Goal: Communication & Community: Answer question/provide support

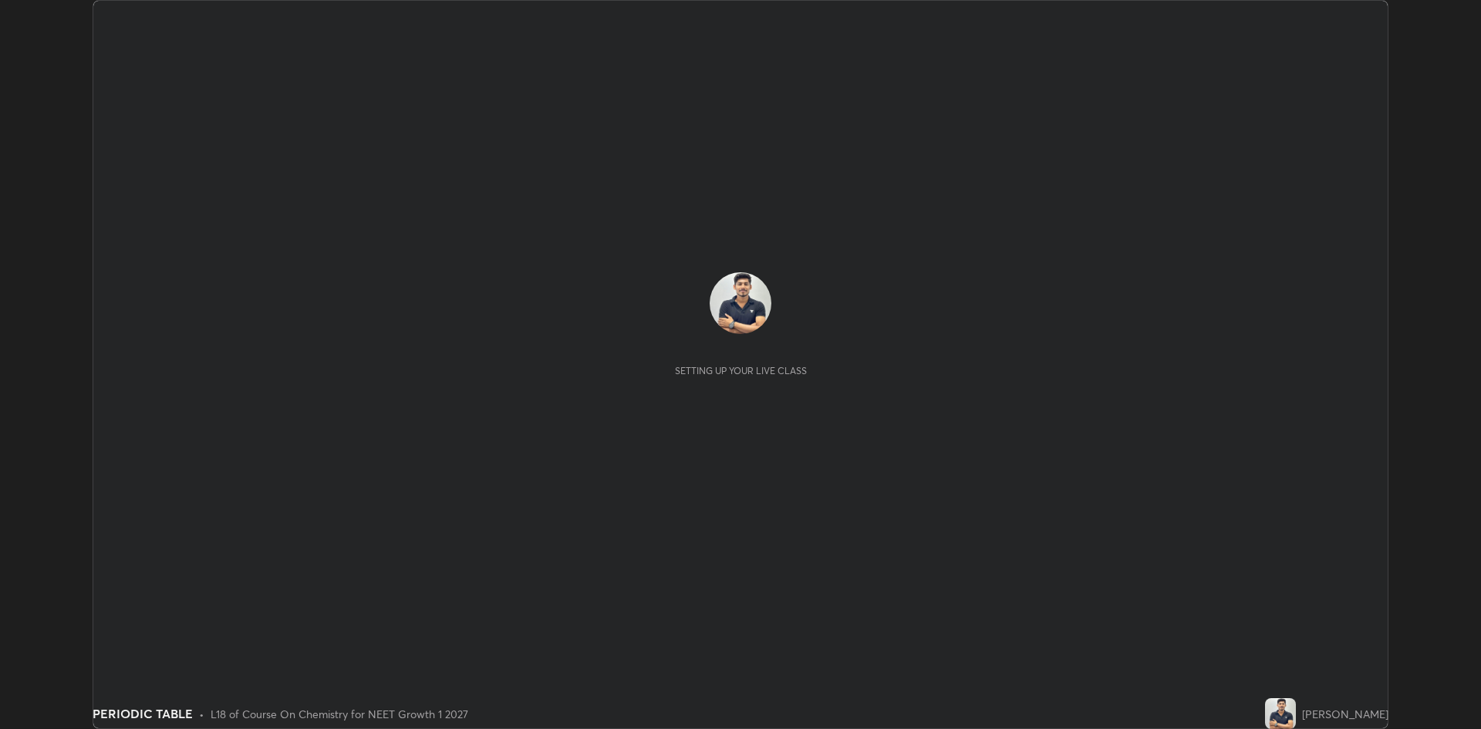
scroll to position [729, 1481]
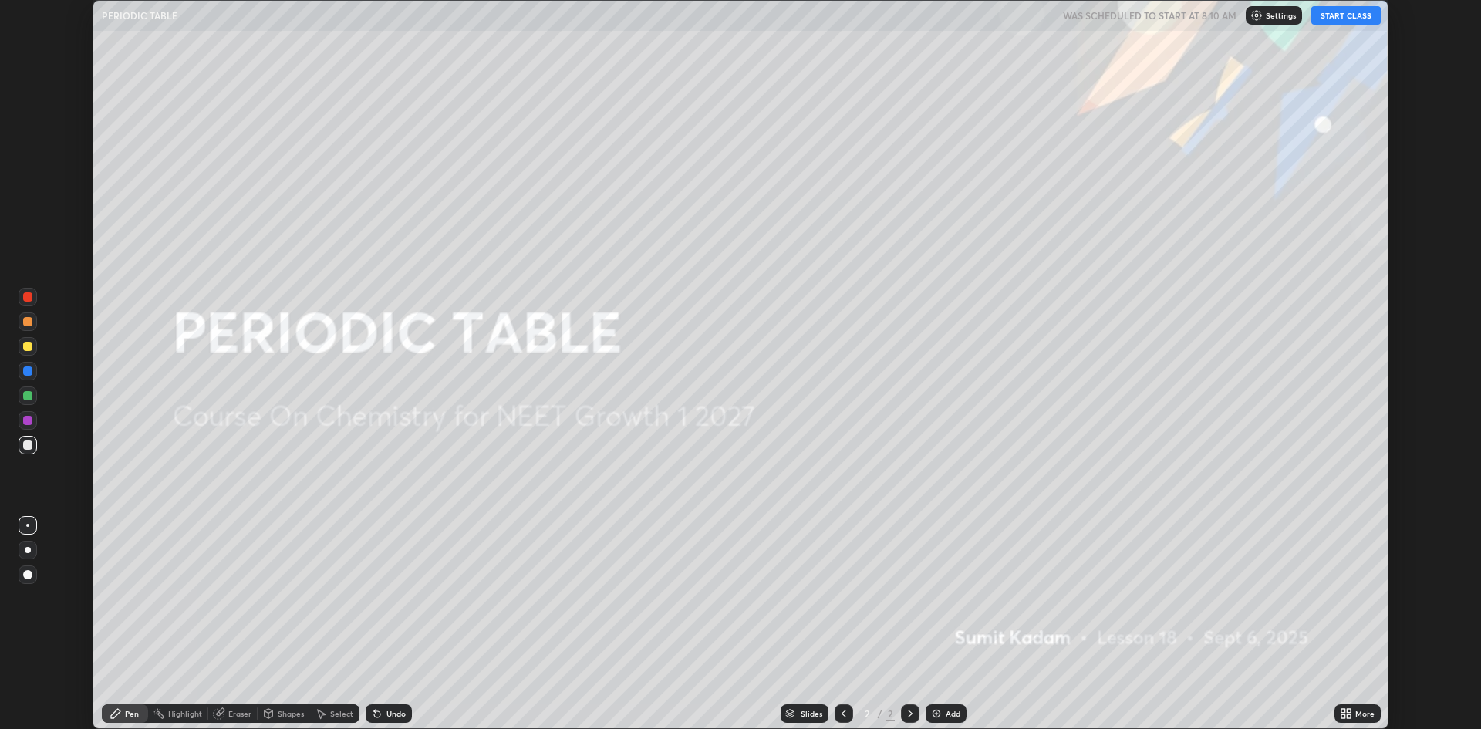
click at [1343, 711] on icon at bounding box center [1344, 711] width 4 height 4
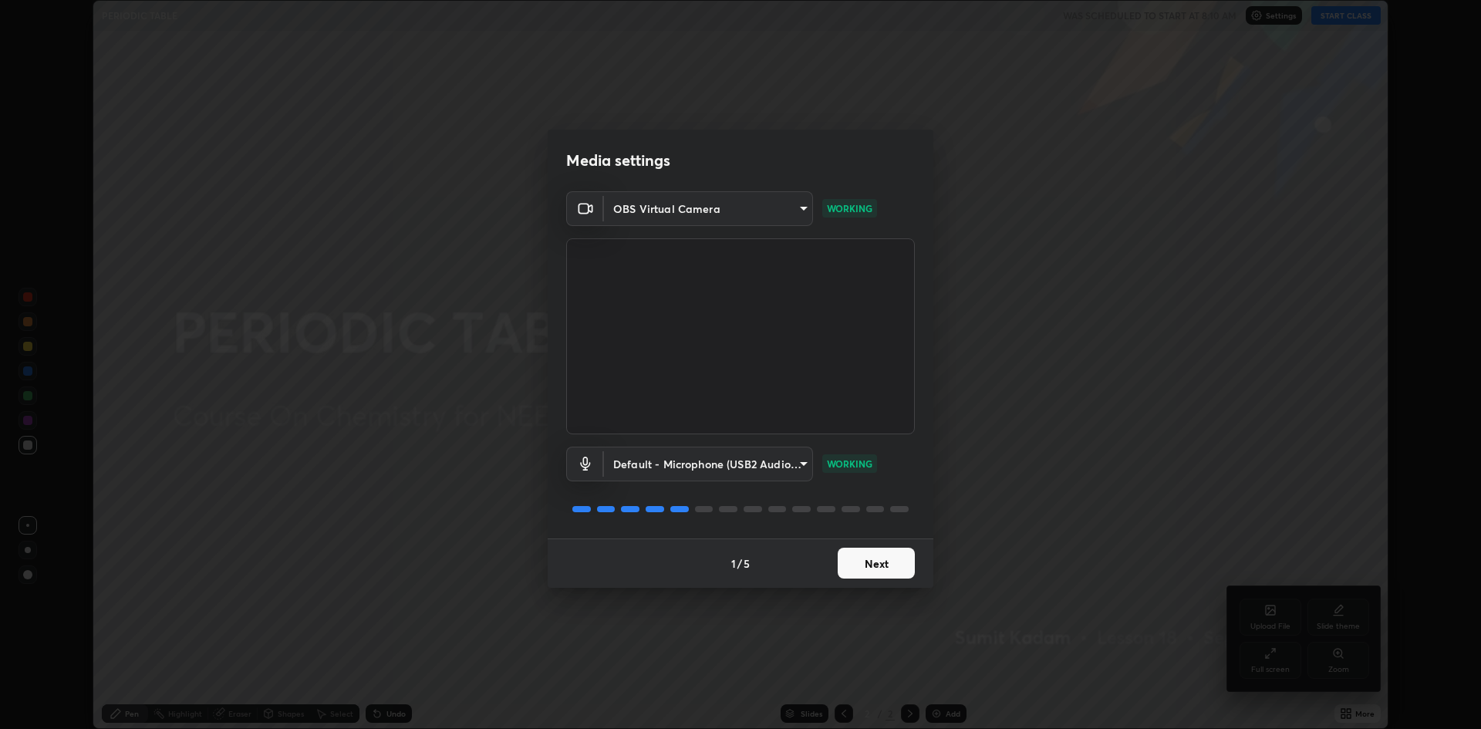
click at [892, 557] on button "Next" at bounding box center [876, 563] width 77 height 31
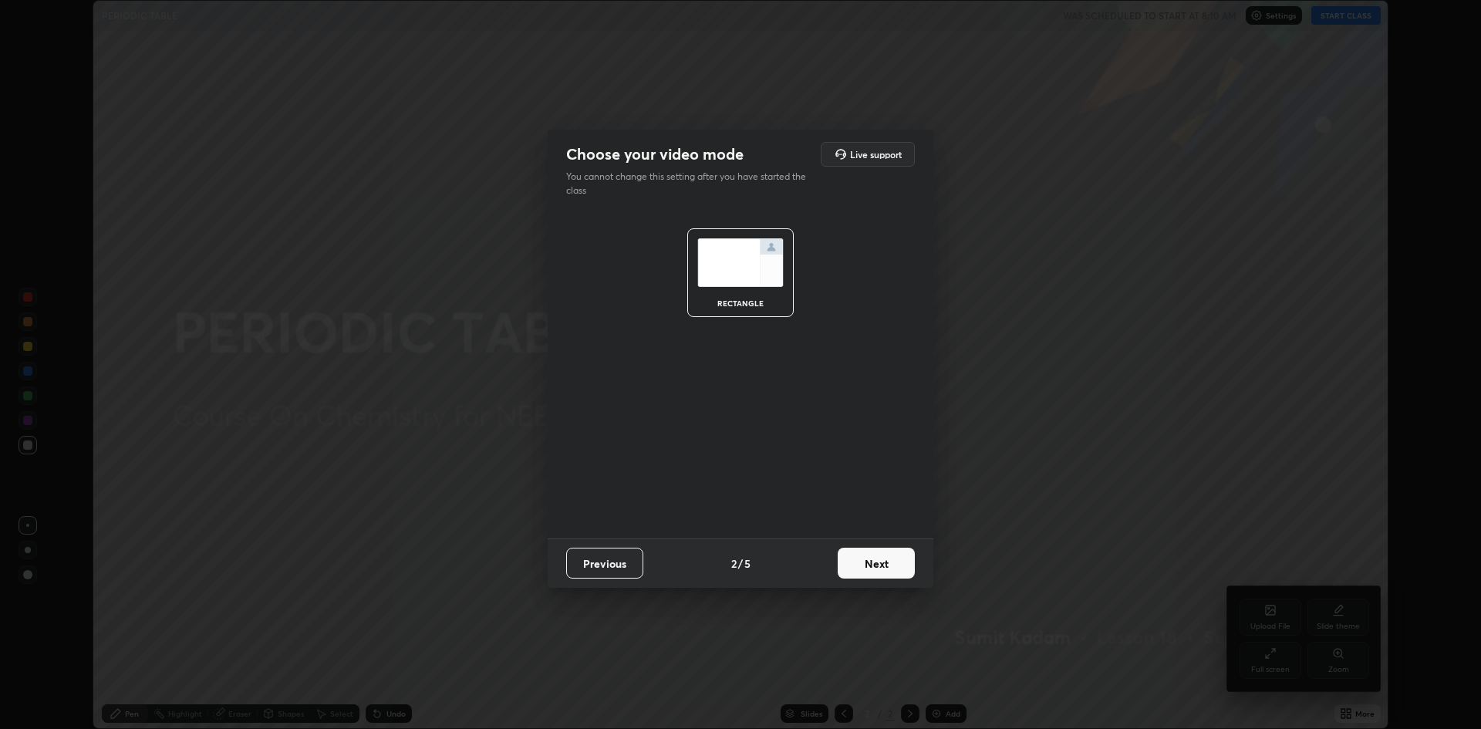
click at [885, 566] on button "Next" at bounding box center [876, 563] width 77 height 31
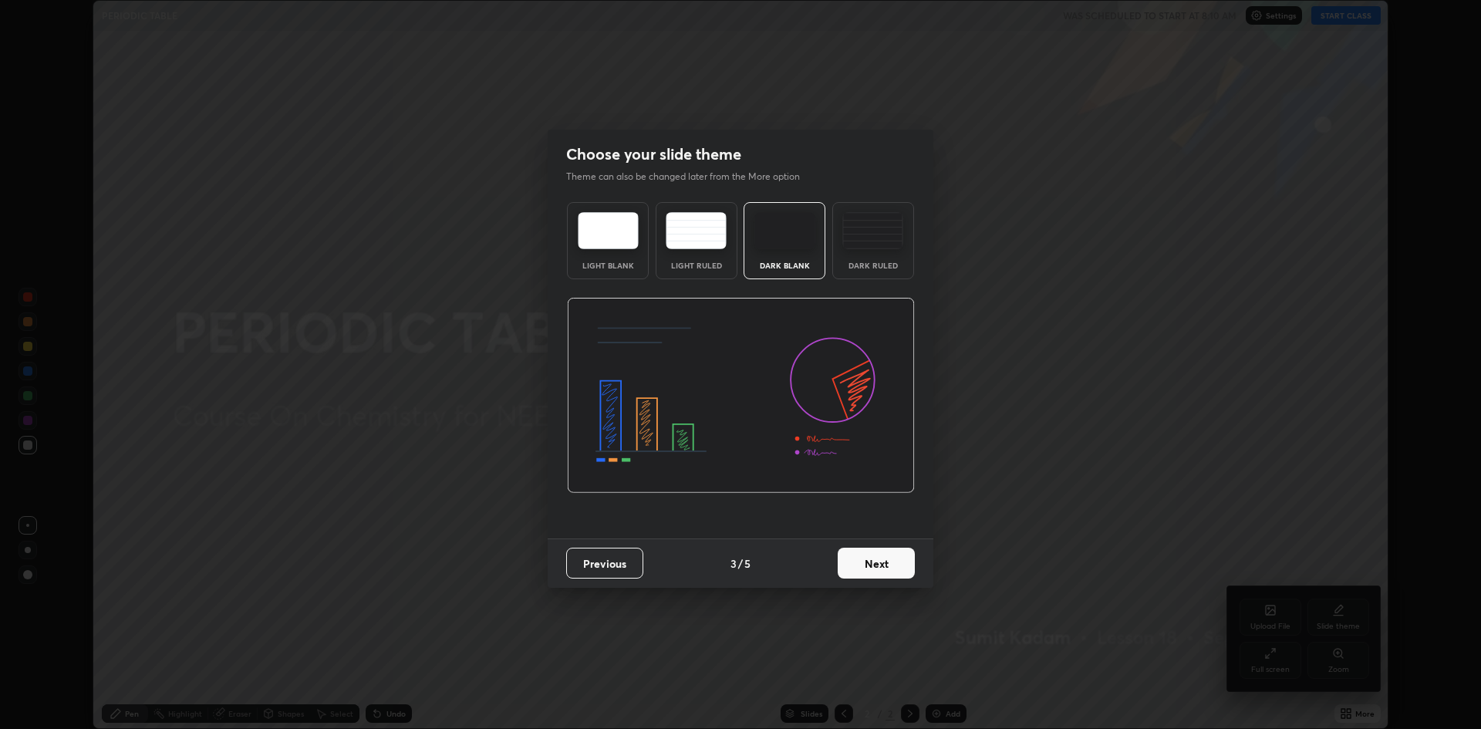
click at [877, 566] on button "Next" at bounding box center [876, 563] width 77 height 31
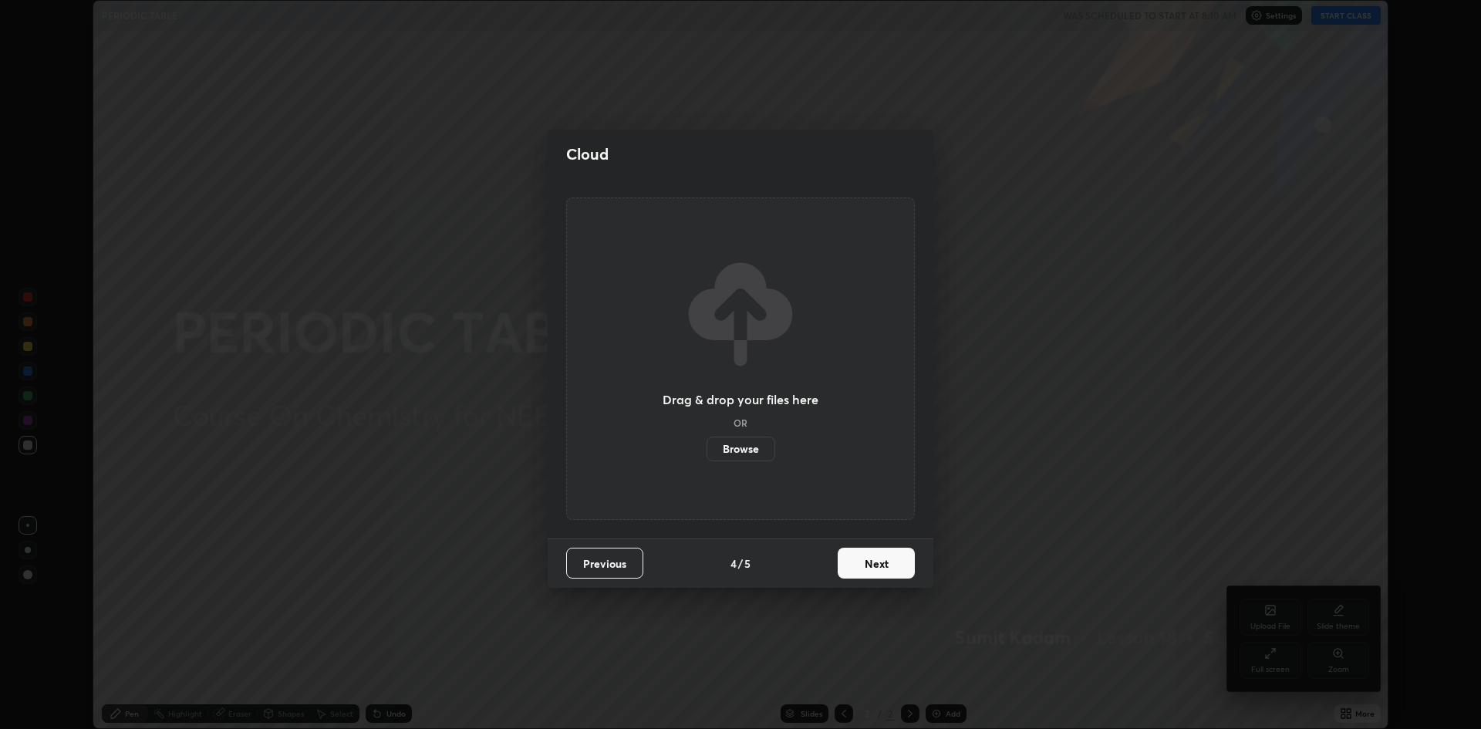
click at [881, 569] on button "Next" at bounding box center [876, 563] width 77 height 31
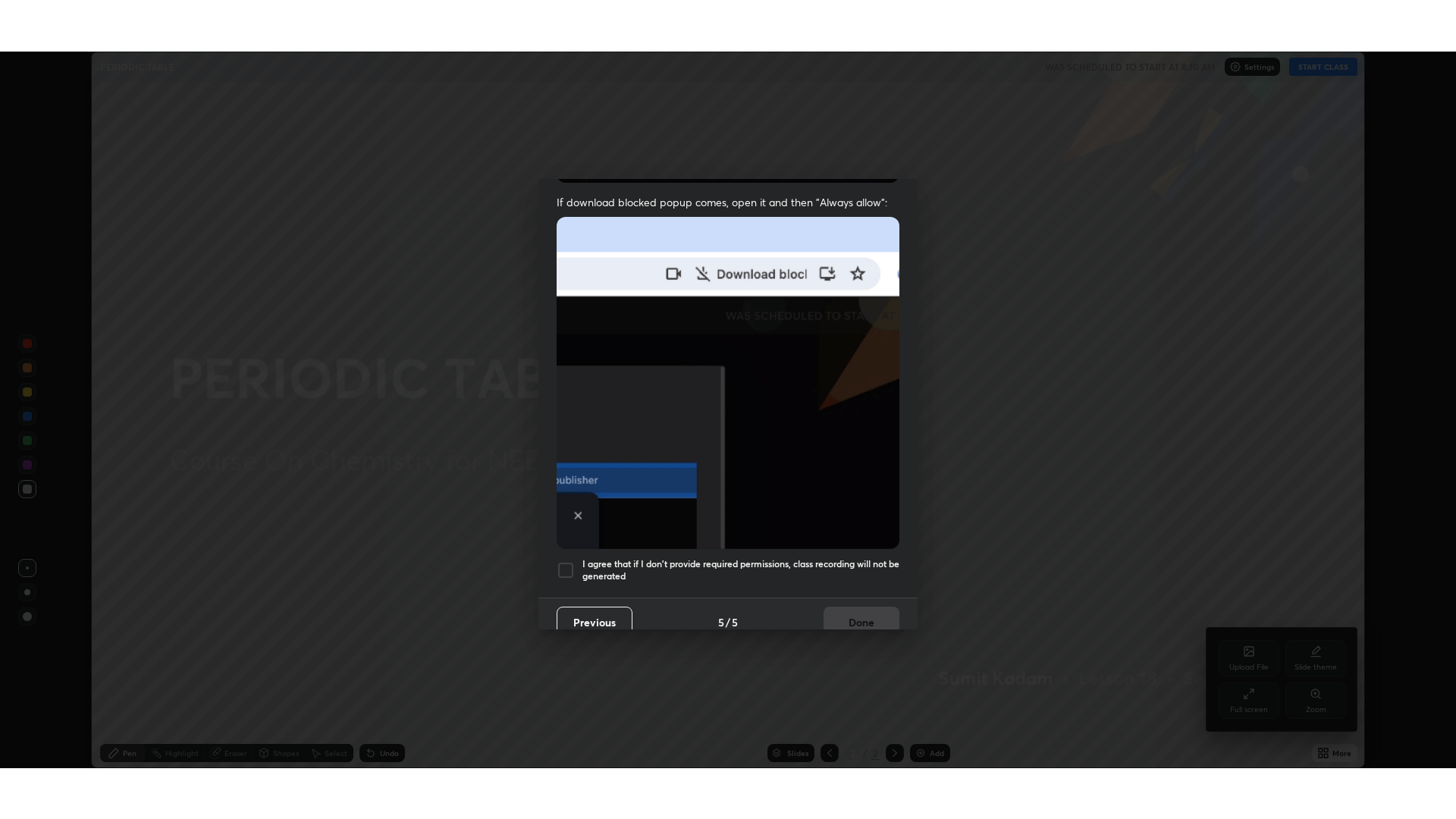
scroll to position [308, 0]
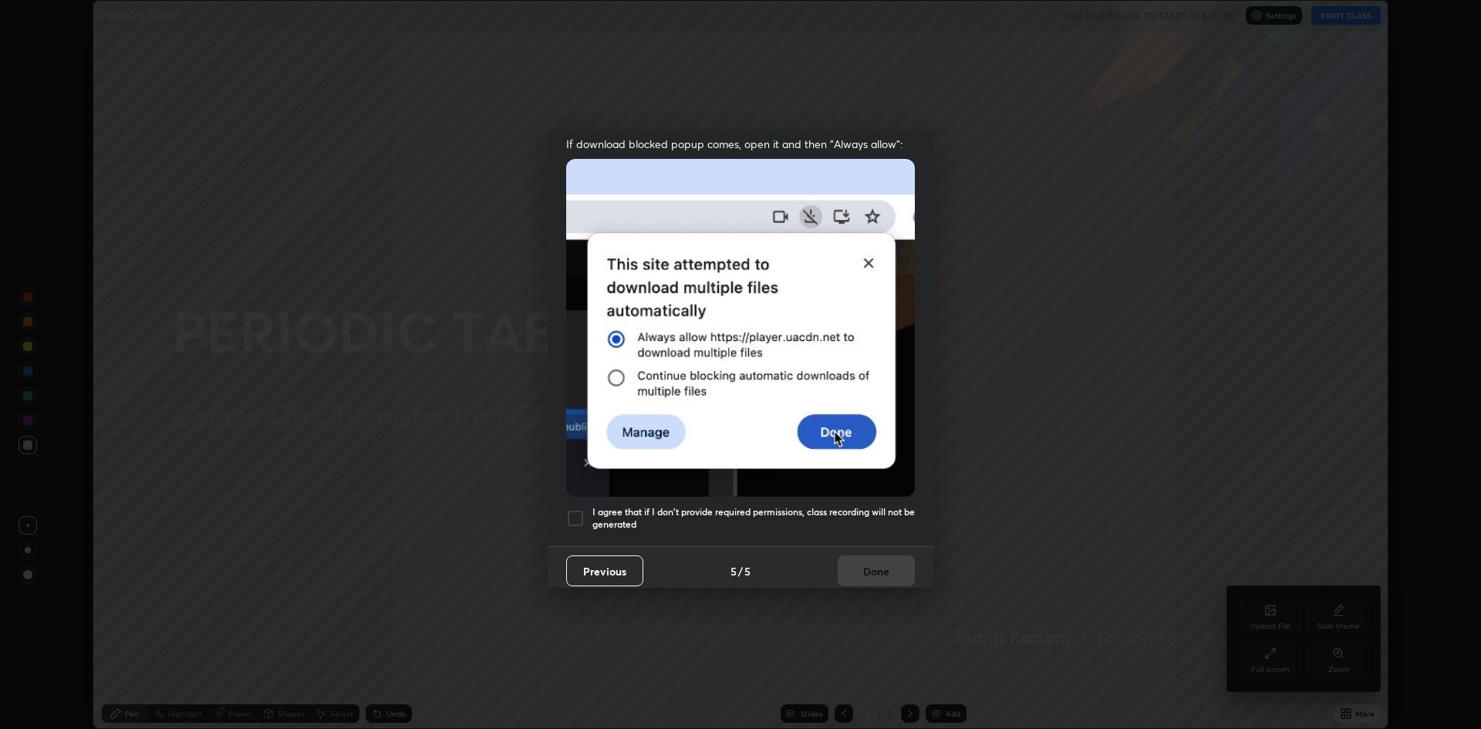
click at [586, 513] on div "I agree that if I don't provide required permissions, class recording will not …" at bounding box center [740, 518] width 349 height 19
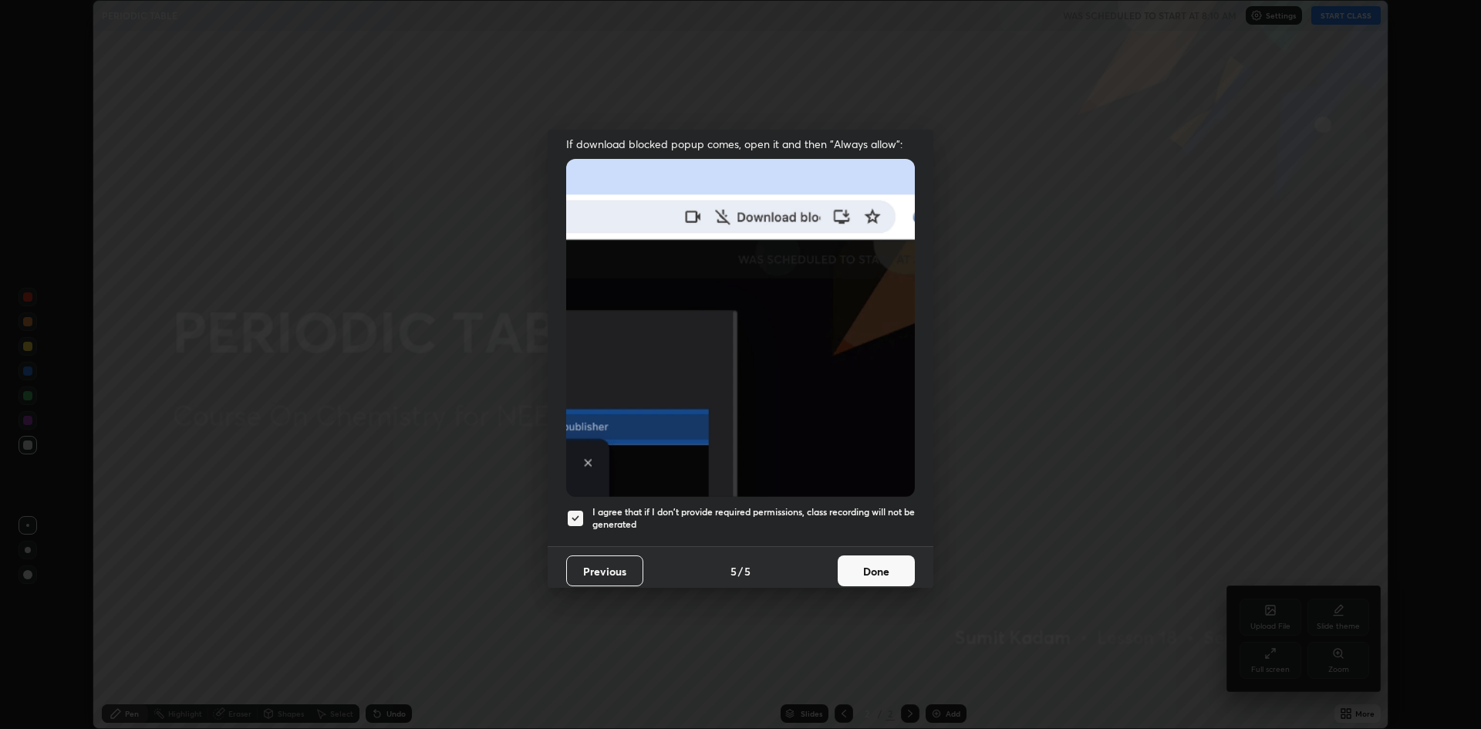
click at [881, 575] on button "Done" at bounding box center [876, 571] width 77 height 31
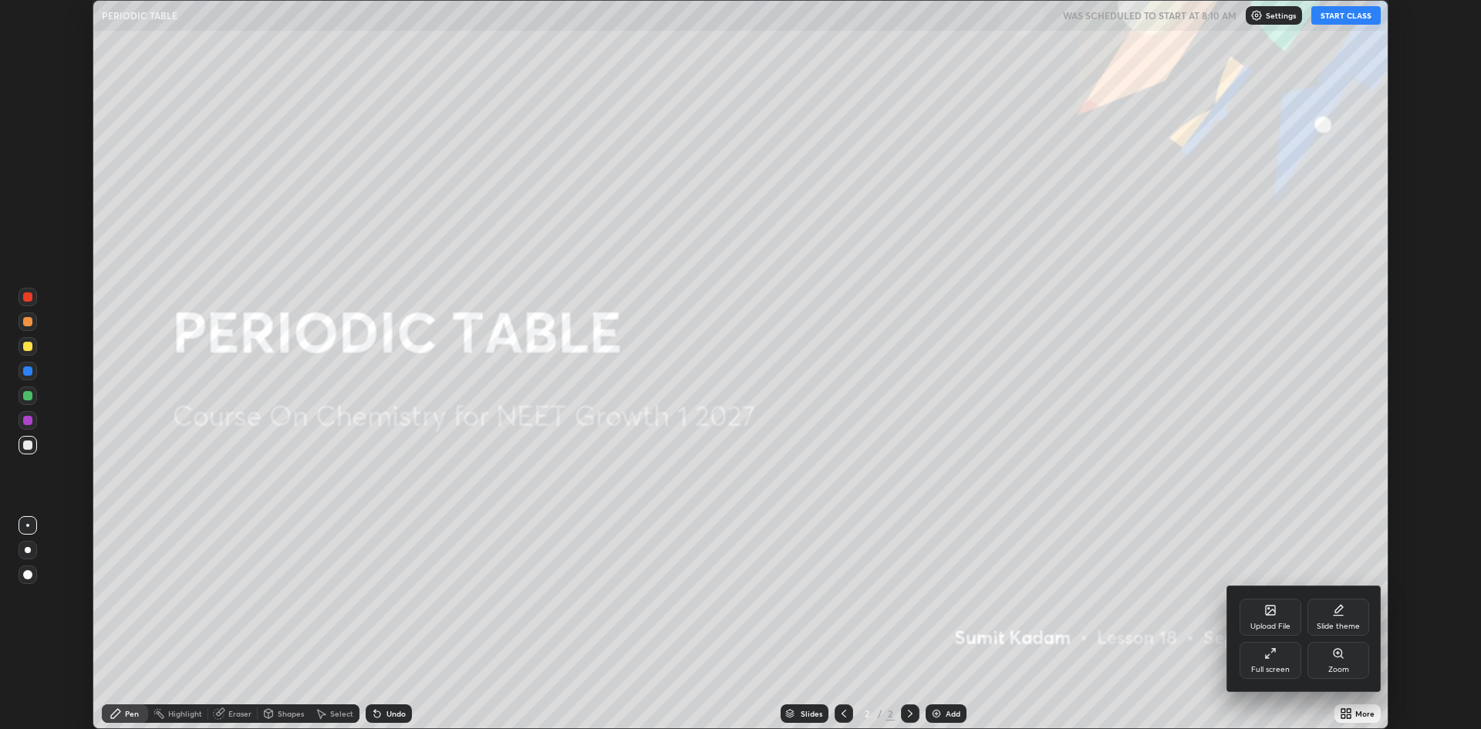
click at [1276, 654] on icon at bounding box center [1271, 653] width 12 height 12
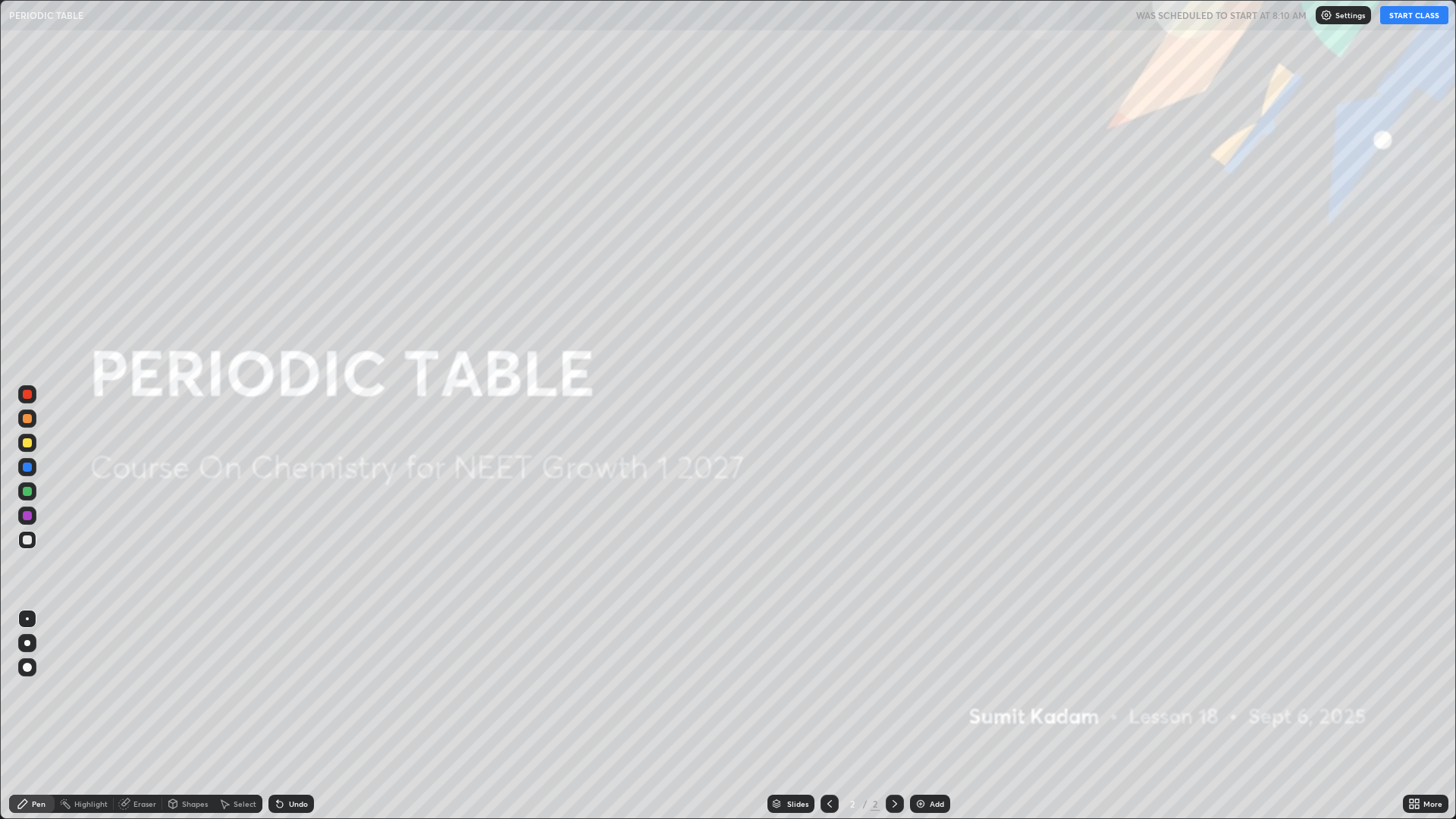
scroll to position [819, 1456]
click at [1405, 23] on button "START CLASS" at bounding box center [1414, 15] width 68 height 19
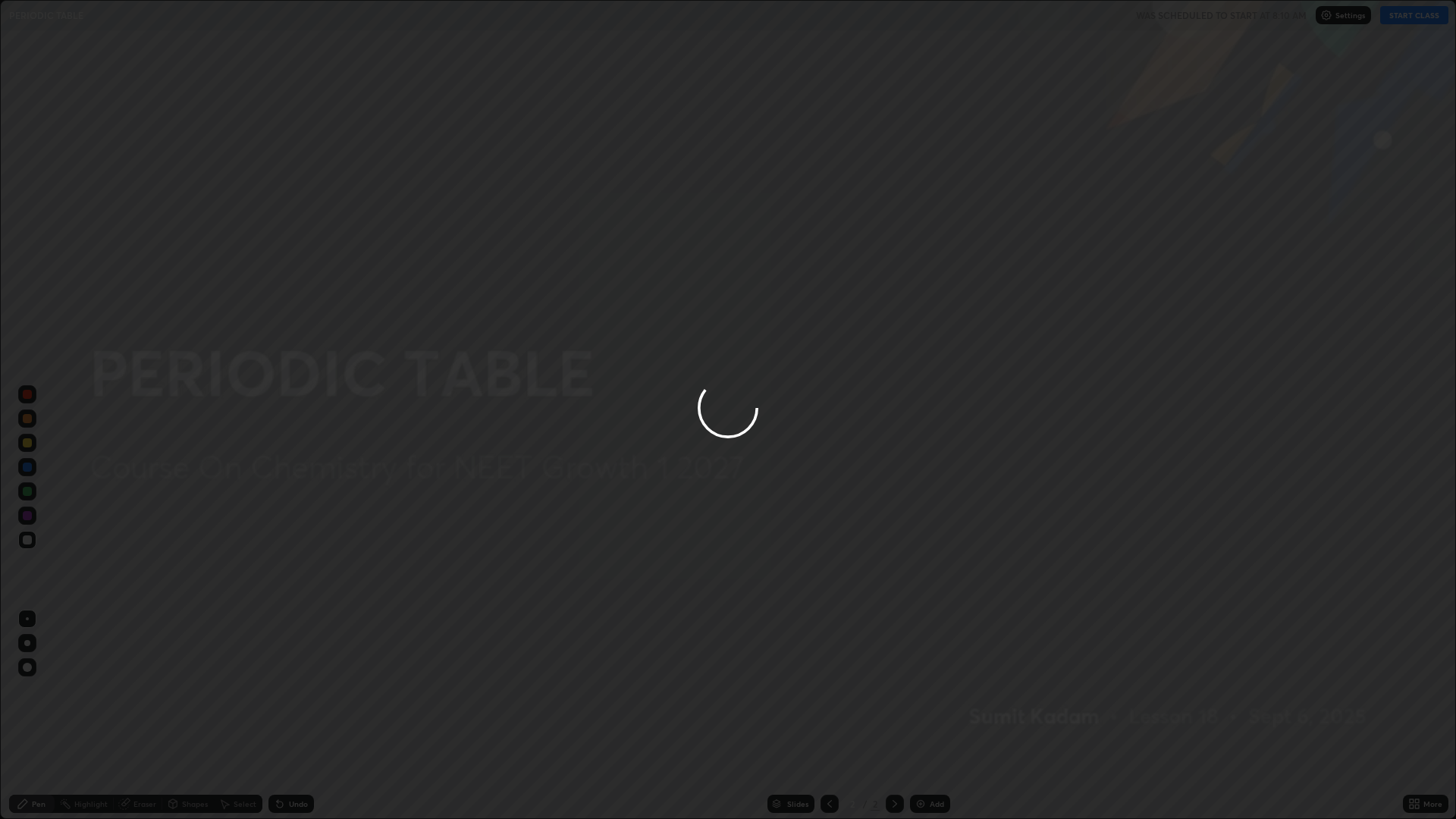
click at [1414, 17] on div at bounding box center [728, 409] width 1456 height 819
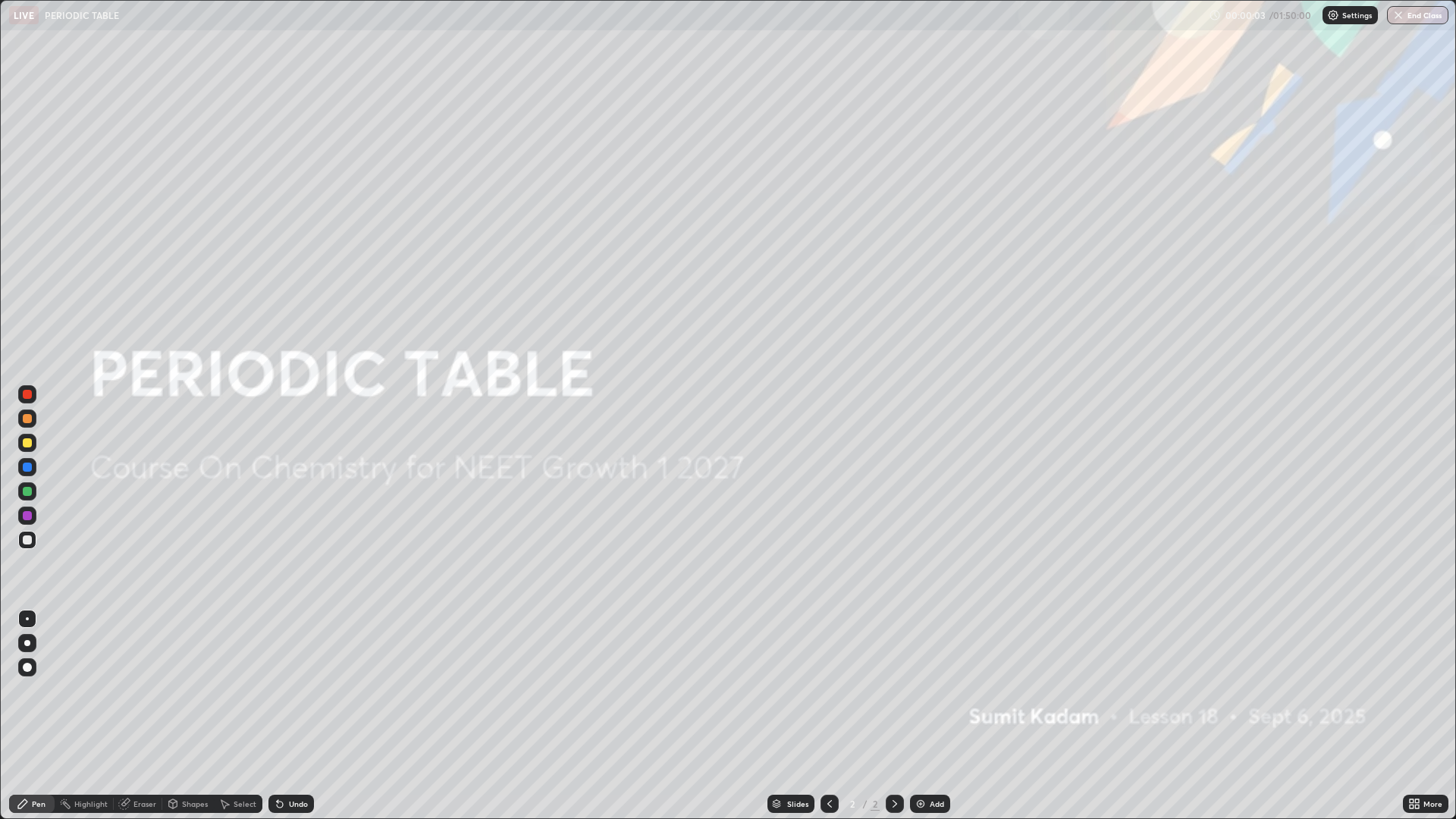
click at [922, 716] on img at bounding box center [921, 804] width 12 height 12
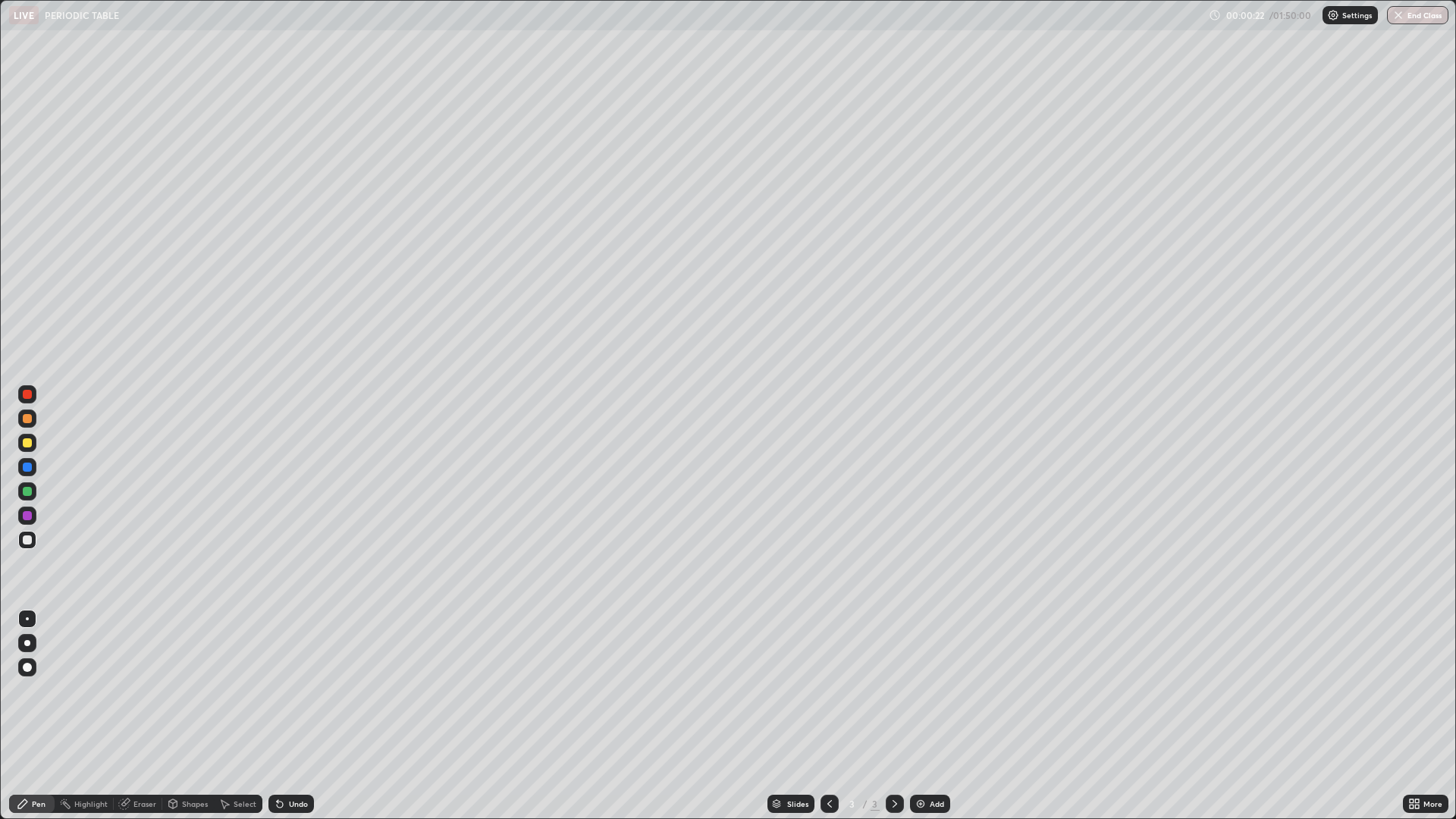
click at [29, 443] on div at bounding box center [27, 442] width 9 height 9
click at [28, 643] on div at bounding box center [28, 643] width 6 height 6
click at [24, 423] on div at bounding box center [28, 419] width 19 height 19
click at [135, 716] on div "Eraser" at bounding box center [138, 804] width 48 height 19
click at [29, 716] on icon at bounding box center [29, 753] width 8 height 8
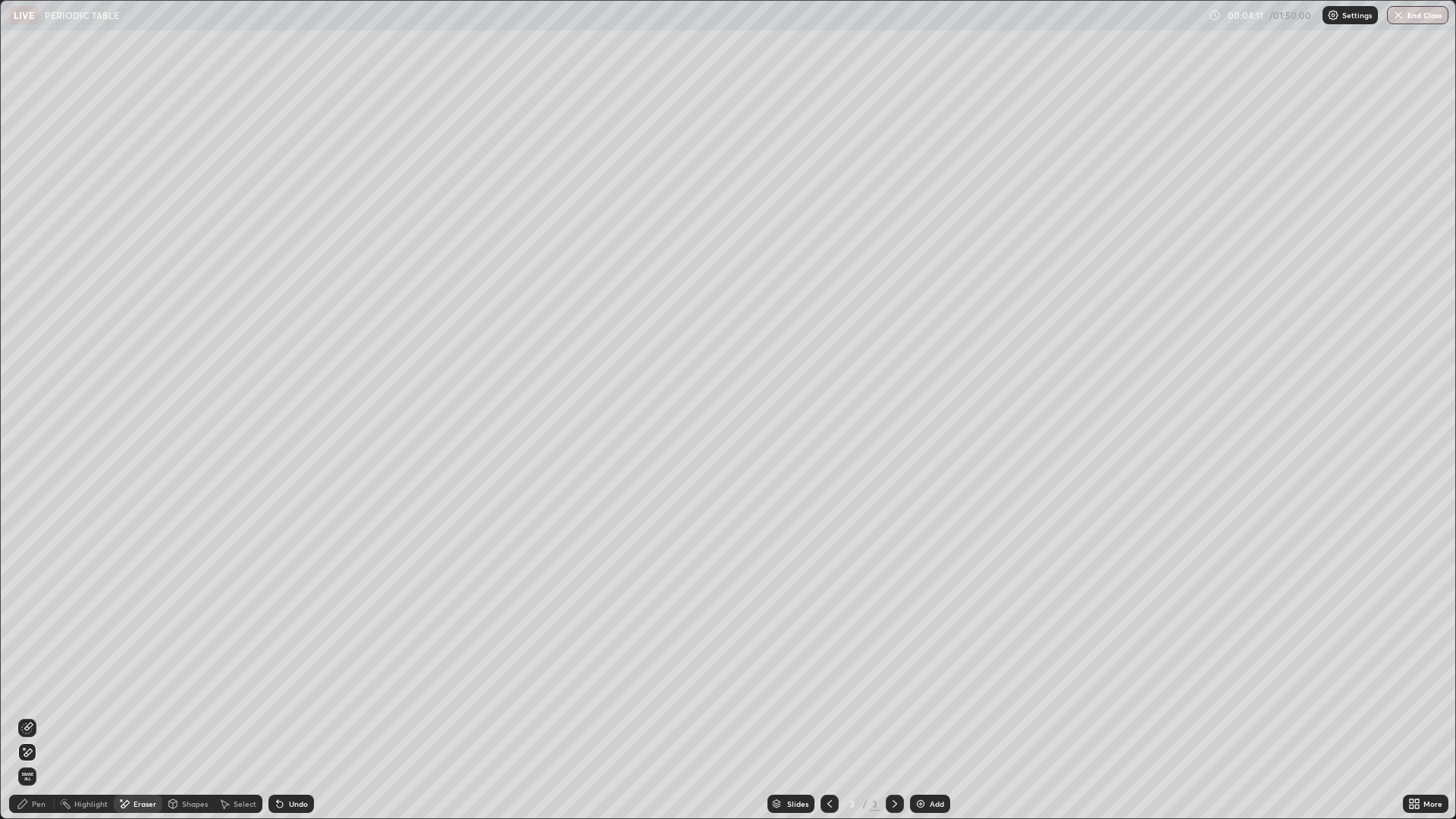
click at [27, 716] on icon at bounding box center [23, 804] width 12 height 12
click at [932, 716] on div "Add" at bounding box center [937, 804] width 15 height 8
click at [138, 716] on div "Eraser" at bounding box center [145, 804] width 23 height 8
click at [36, 716] on div "Pen" at bounding box center [38, 804] width 14 height 8
click at [29, 469] on div at bounding box center [27, 467] width 9 height 9
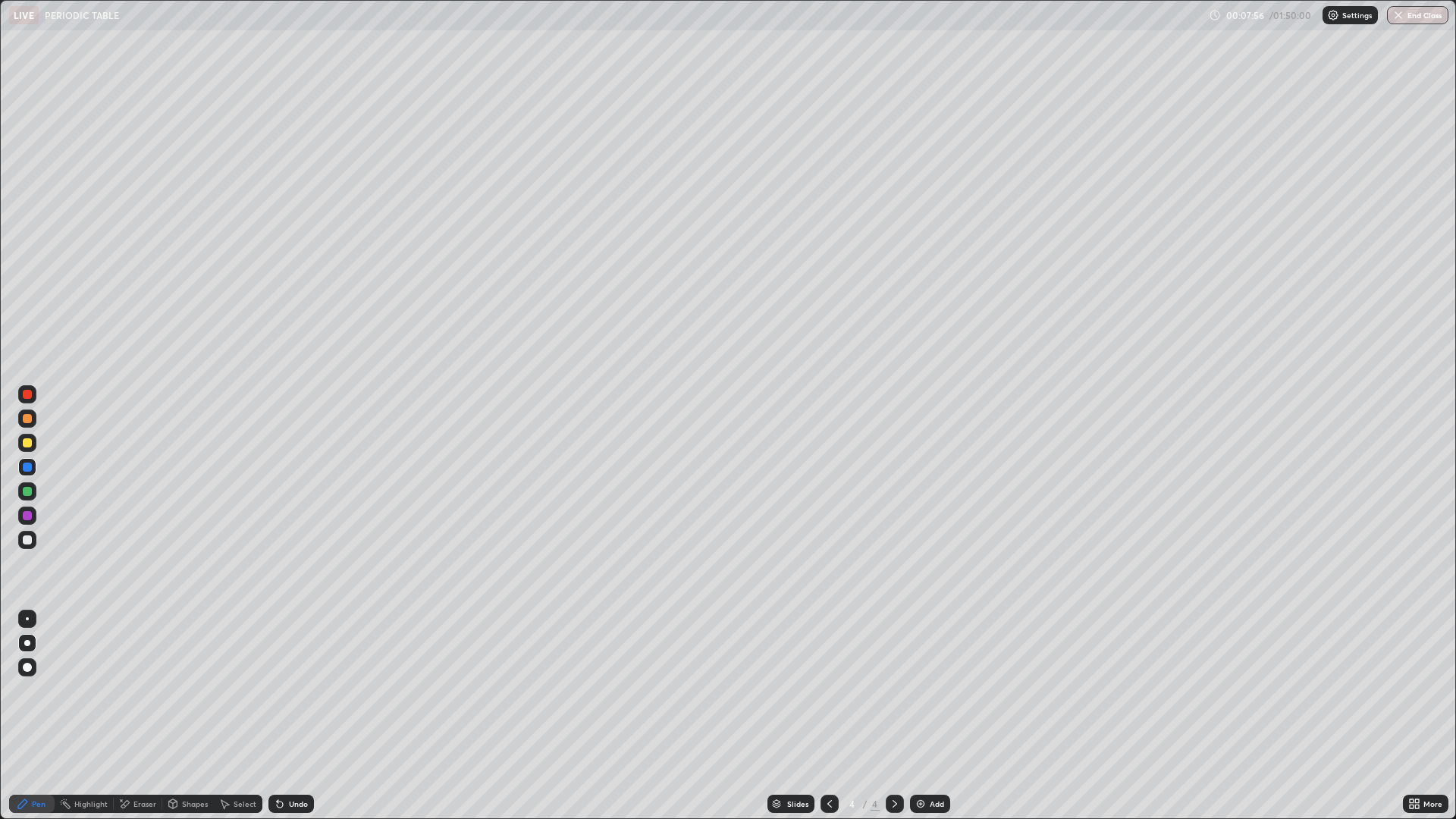
click at [26, 441] on div at bounding box center [27, 442] width 9 height 9
click at [283, 716] on icon at bounding box center [280, 804] width 12 height 12
click at [27, 489] on div at bounding box center [27, 491] width 9 height 9
click at [29, 420] on div at bounding box center [27, 418] width 9 height 9
click at [29, 490] on div at bounding box center [27, 491] width 9 height 9
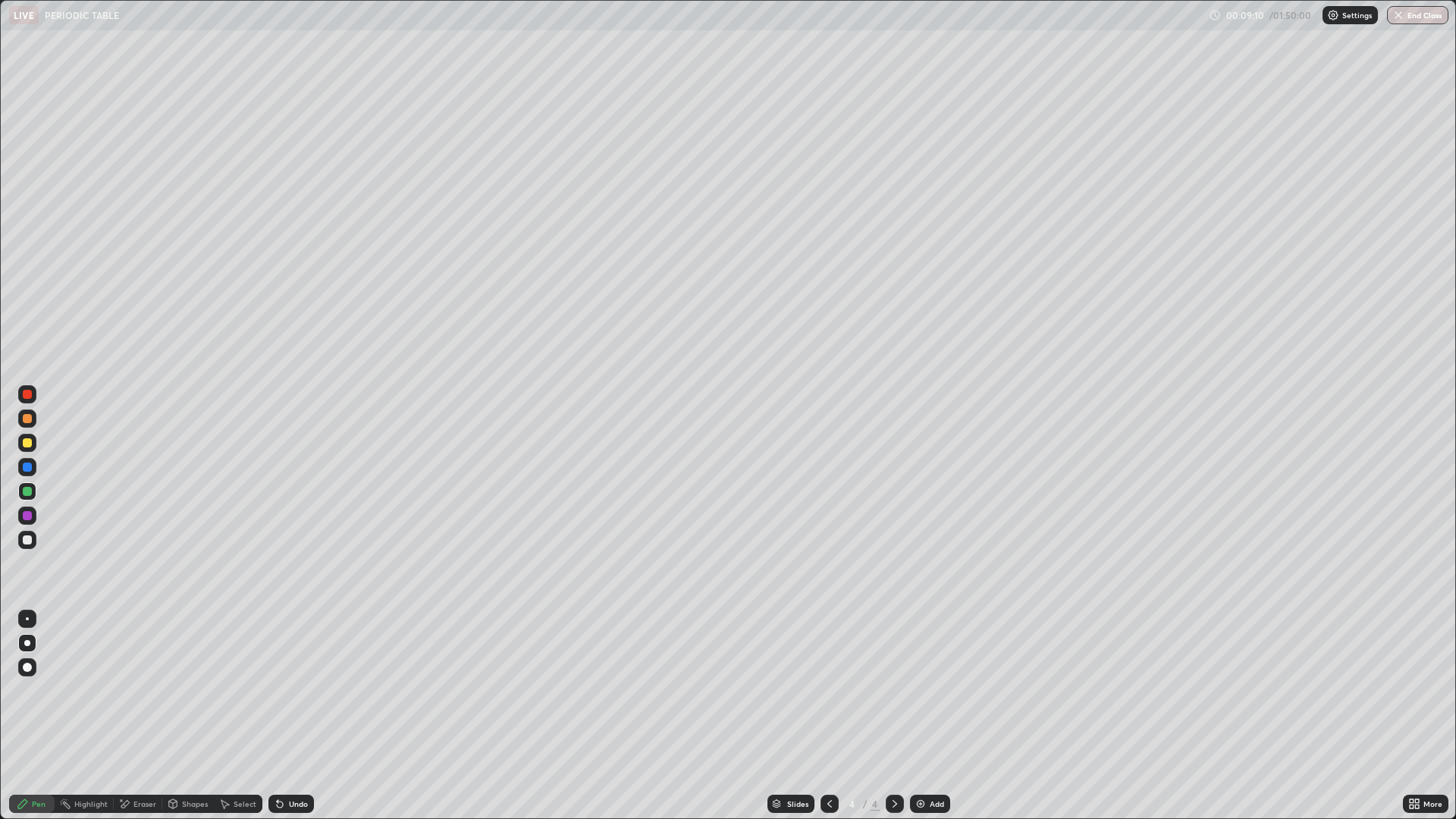
click at [30, 466] on div at bounding box center [27, 467] width 9 height 9
click at [29, 426] on div at bounding box center [28, 419] width 19 height 19
click at [31, 467] on div at bounding box center [27, 467] width 9 height 9
click at [34, 394] on div at bounding box center [28, 394] width 19 height 19
click at [26, 419] on div at bounding box center [27, 418] width 9 height 9
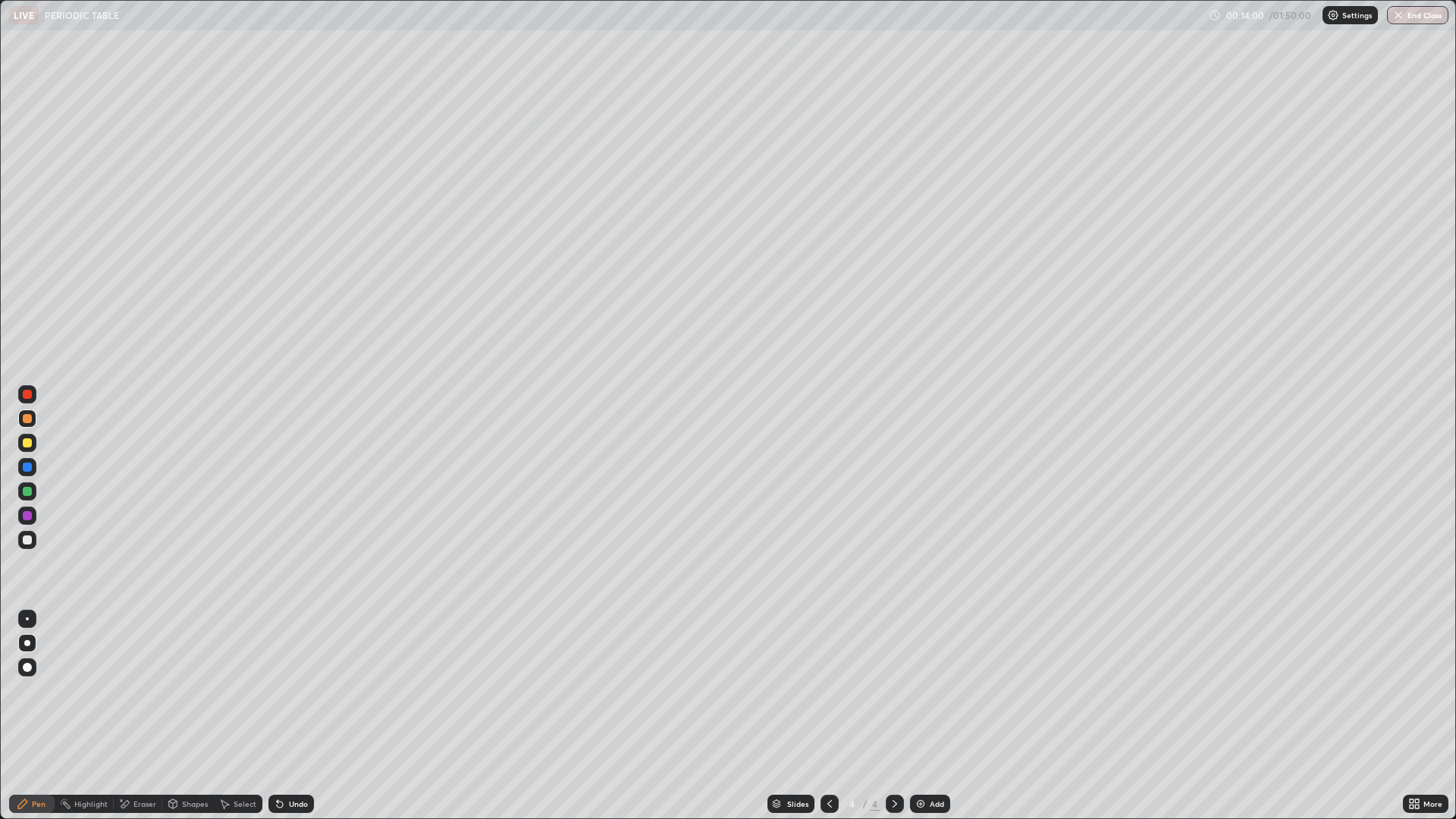
click at [927, 716] on div "Add" at bounding box center [930, 804] width 40 height 19
click at [28, 489] on div at bounding box center [27, 491] width 9 height 9
click at [29, 470] on div at bounding box center [27, 467] width 9 height 9
click at [25, 425] on div at bounding box center [28, 419] width 19 height 19
click at [938, 716] on div "Add" at bounding box center [937, 804] width 15 height 8
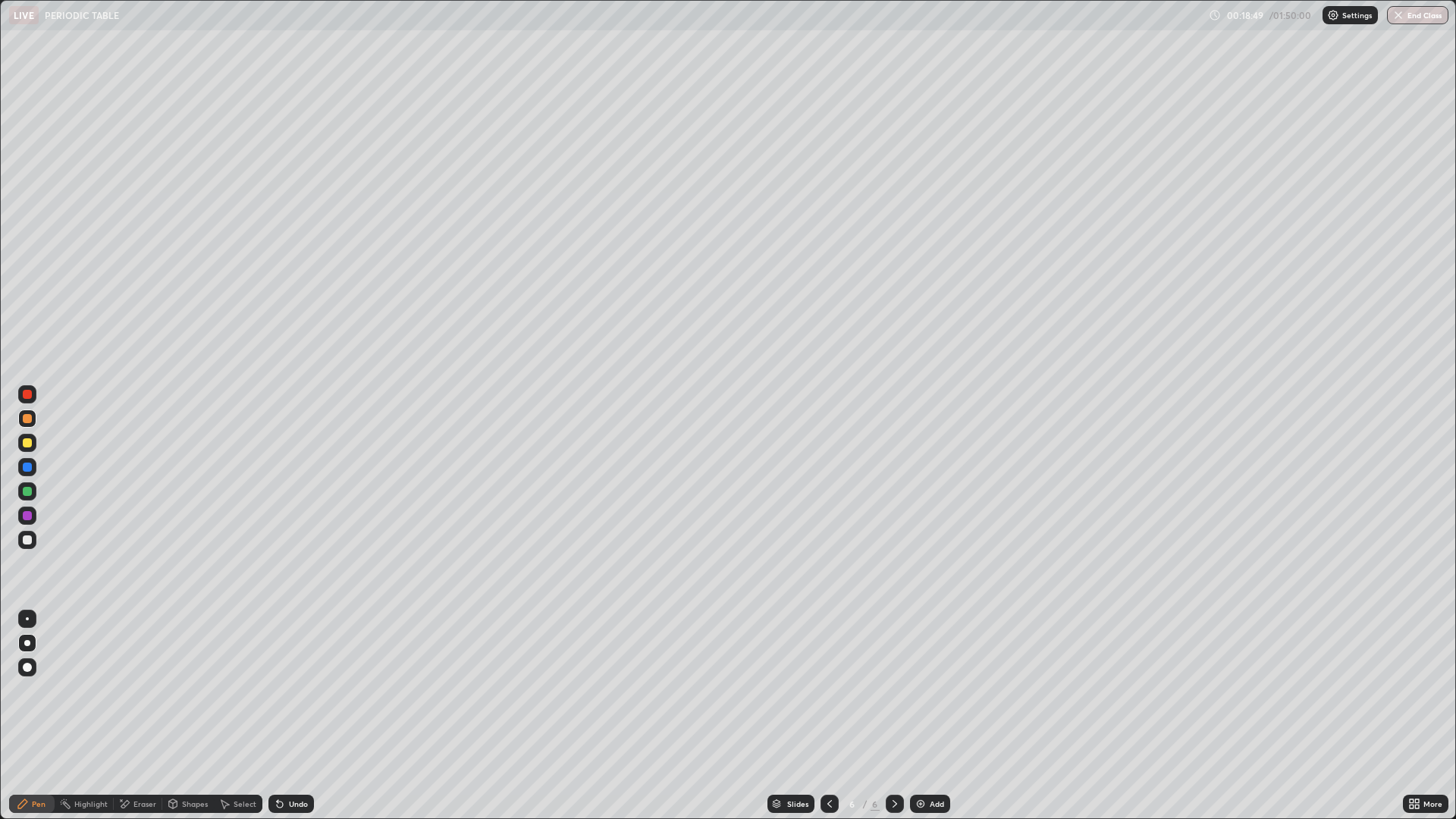
click at [28, 541] on div at bounding box center [27, 540] width 9 height 9
click at [289, 716] on div "Undo" at bounding box center [298, 804] width 19 height 8
click at [290, 716] on div "Undo" at bounding box center [298, 804] width 19 height 8
click at [26, 419] on div at bounding box center [27, 418] width 9 height 9
click at [938, 716] on div "Add" at bounding box center [937, 804] width 15 height 8
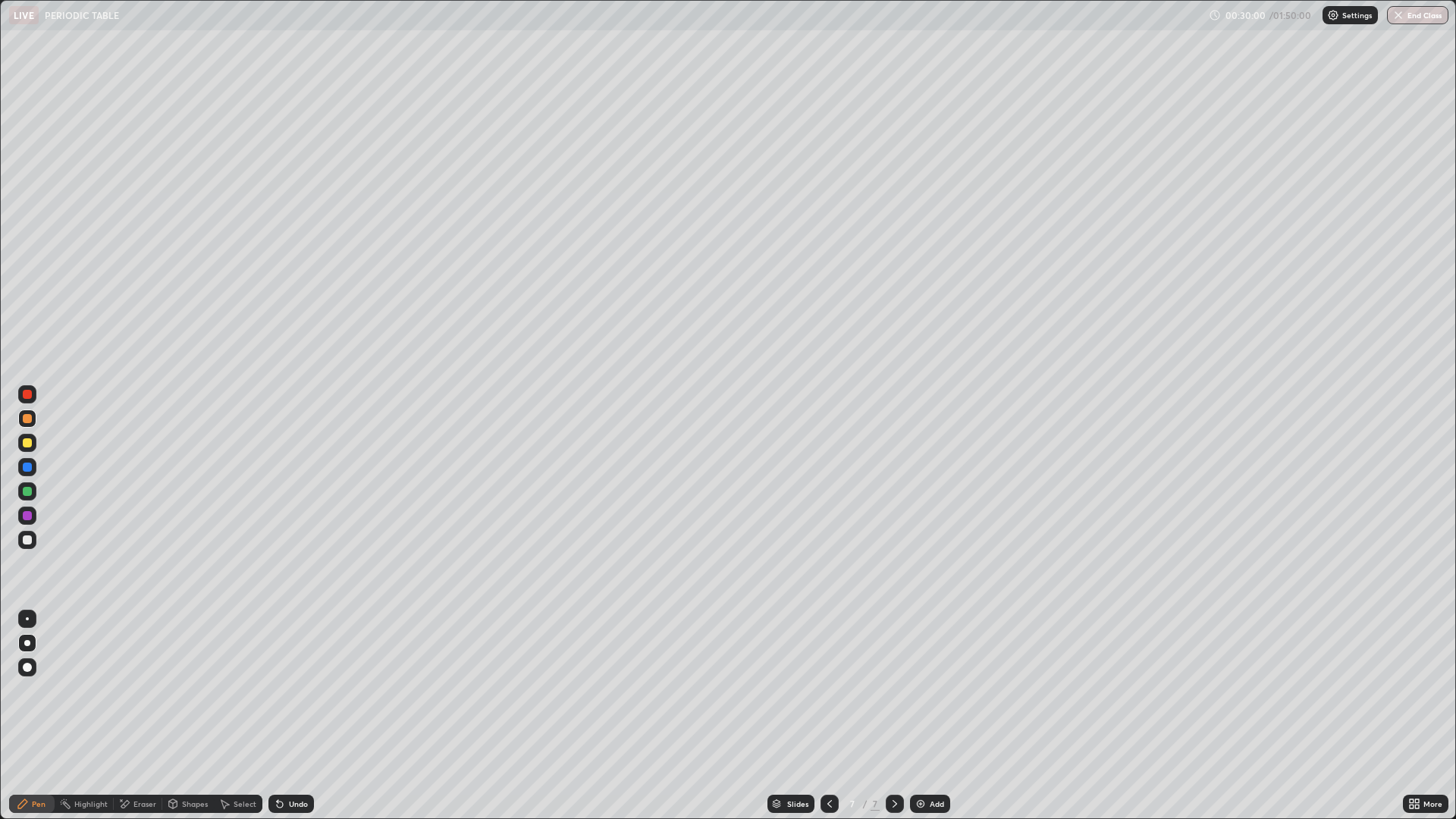
click at [284, 716] on div "Undo" at bounding box center [291, 804] width 45 height 19
click at [294, 716] on div "Undo" at bounding box center [291, 804] width 45 height 19
click at [291, 716] on div "Undo" at bounding box center [298, 804] width 19 height 8
click at [20, 470] on div at bounding box center [28, 467] width 19 height 19
click at [27, 451] on div at bounding box center [28, 442] width 19 height 19
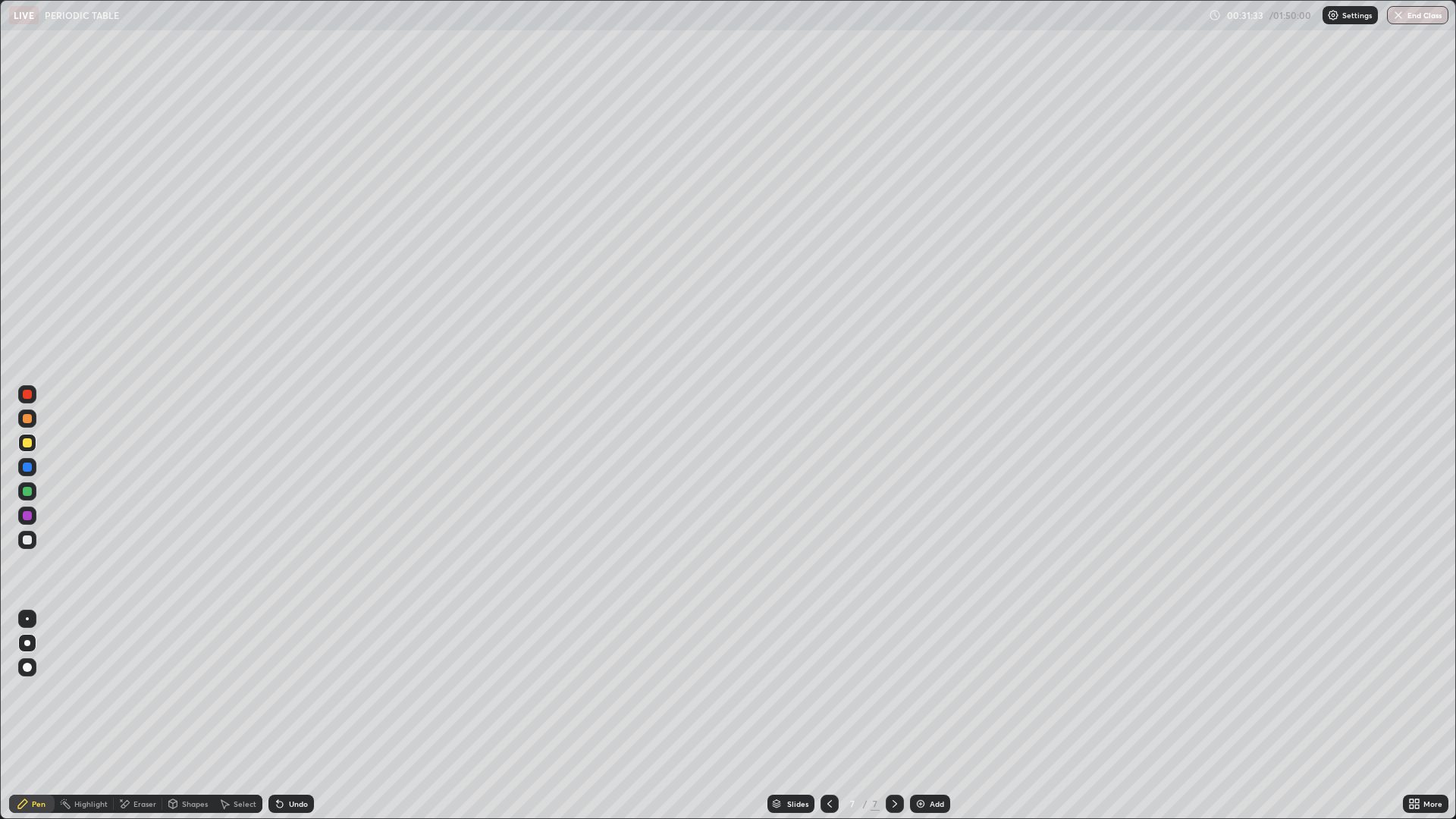
click at [28, 420] on div at bounding box center [27, 418] width 9 height 9
click at [291, 716] on div "Undo" at bounding box center [298, 804] width 19 height 8
click at [294, 716] on div "Undo" at bounding box center [298, 804] width 19 height 8
click at [295, 716] on div "Undo" at bounding box center [291, 804] width 45 height 19
click at [924, 716] on img at bounding box center [921, 804] width 12 height 12
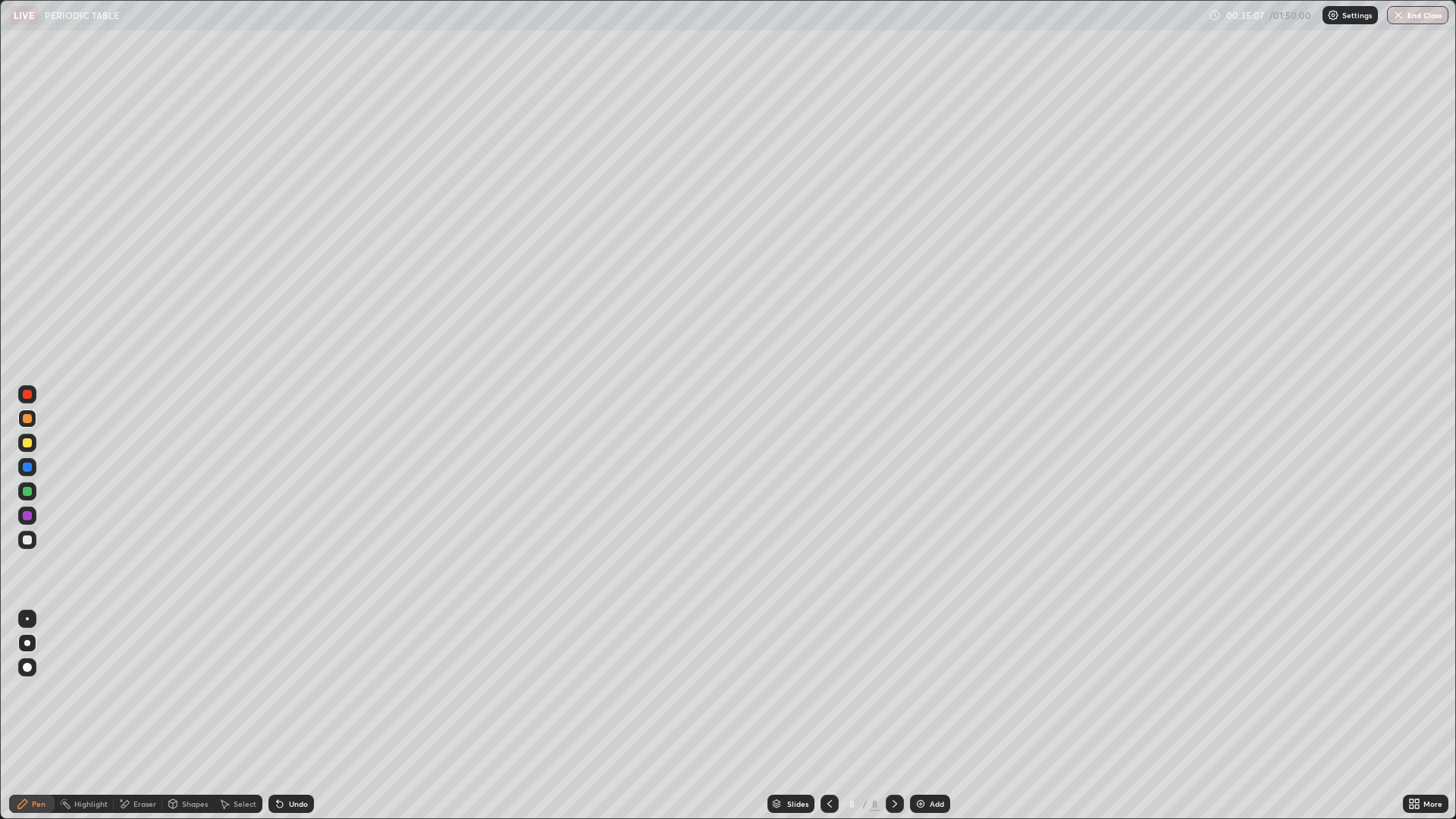
click at [280, 716] on icon at bounding box center [280, 805] width 6 height 6
click at [277, 716] on icon at bounding box center [280, 805] width 6 height 6
click at [279, 716] on icon at bounding box center [280, 805] width 6 height 6
click at [278, 716] on icon at bounding box center [280, 805] width 6 height 6
click at [277, 716] on icon at bounding box center [280, 805] width 6 height 6
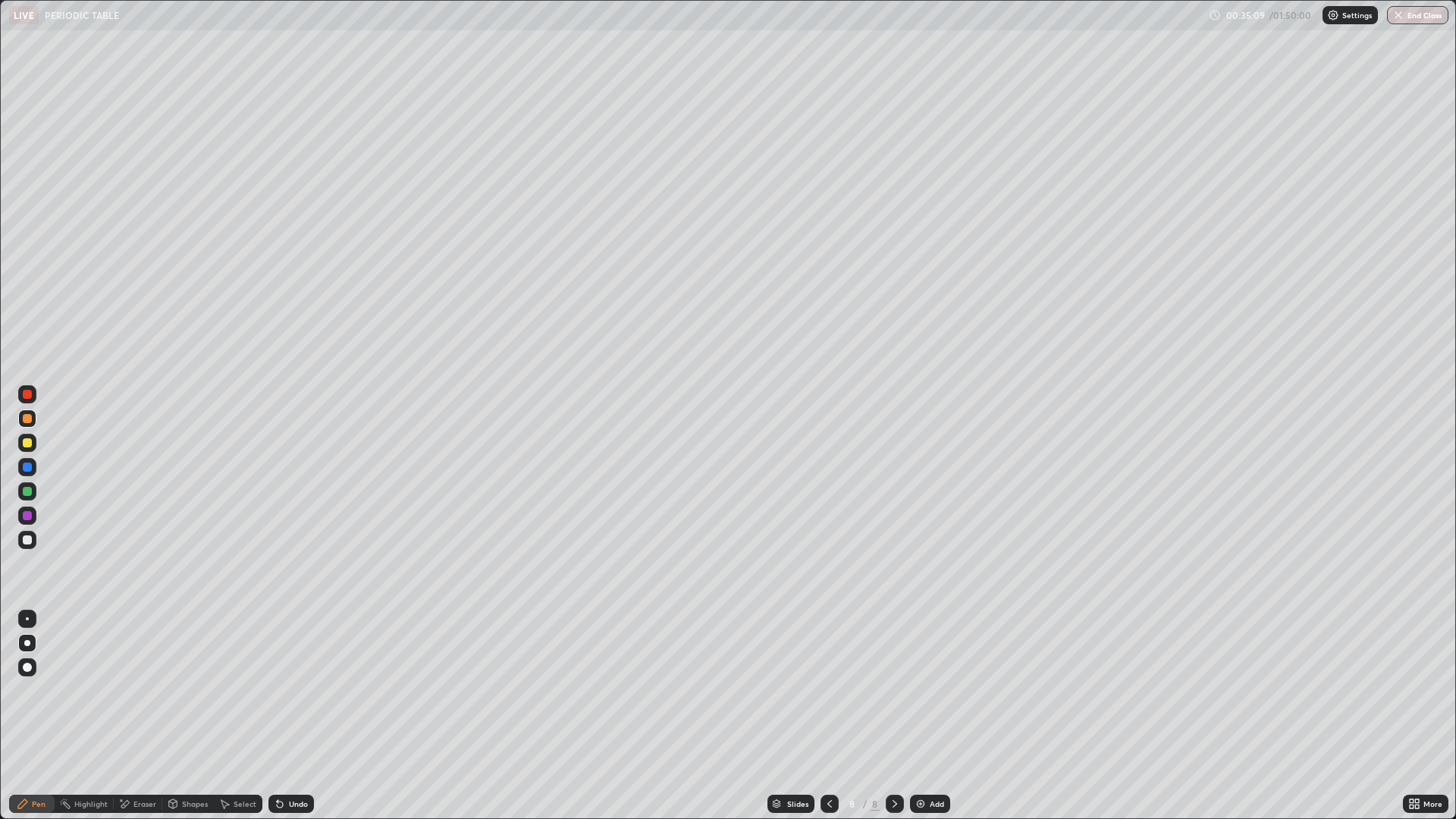
click at [278, 716] on icon at bounding box center [280, 805] width 6 height 6
click at [281, 716] on icon at bounding box center [280, 804] width 12 height 12
click at [282, 716] on icon at bounding box center [280, 804] width 12 height 12
click at [285, 716] on div "Undo" at bounding box center [291, 804] width 45 height 19
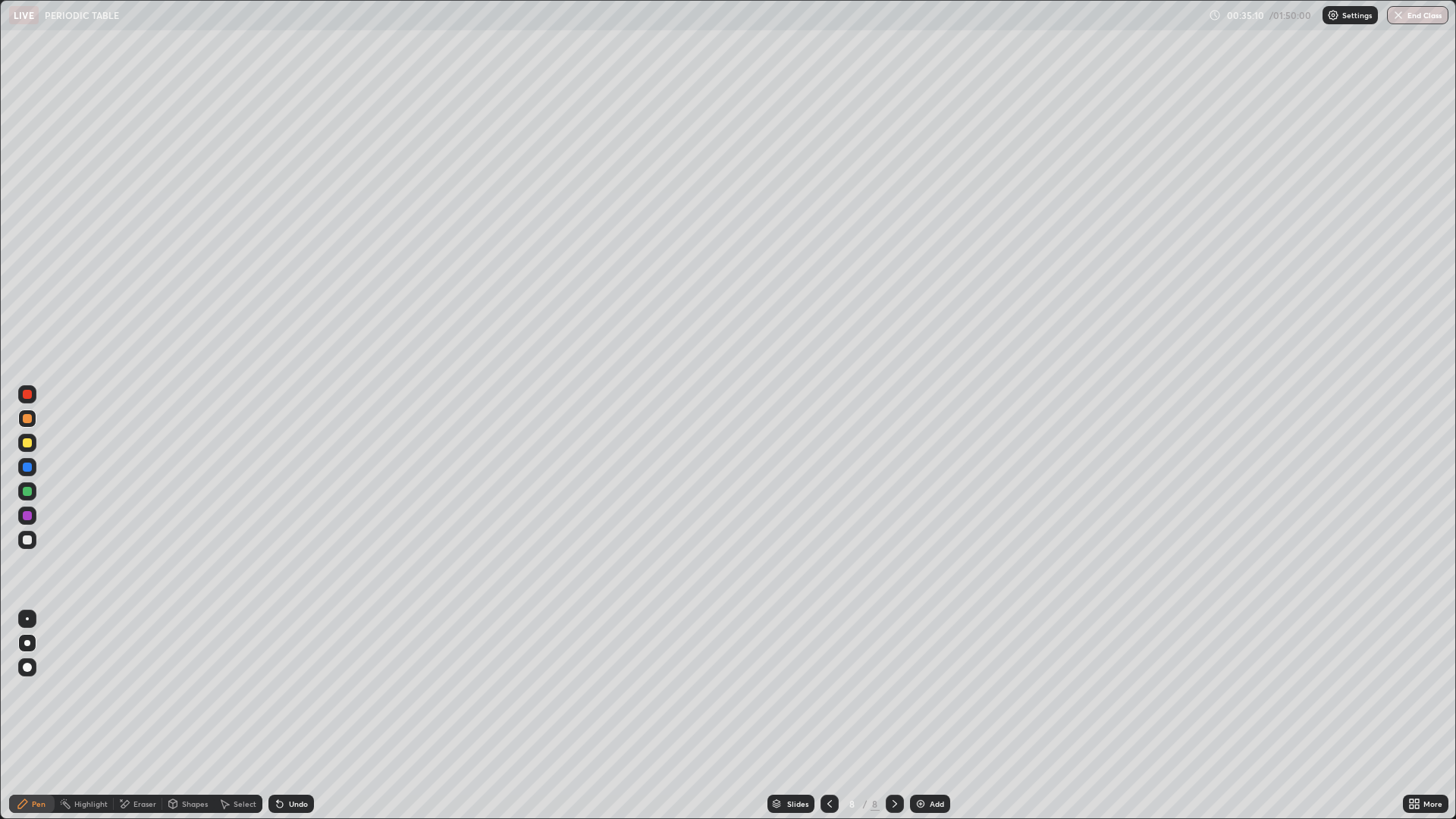
click at [286, 716] on div "Undo" at bounding box center [291, 804] width 45 height 19
click at [291, 716] on div "Undo" at bounding box center [298, 804] width 19 height 8
click at [287, 716] on div "Undo" at bounding box center [291, 804] width 45 height 19
click at [828, 716] on icon at bounding box center [830, 804] width 12 height 12
click at [894, 716] on icon at bounding box center [895, 804] width 12 height 12
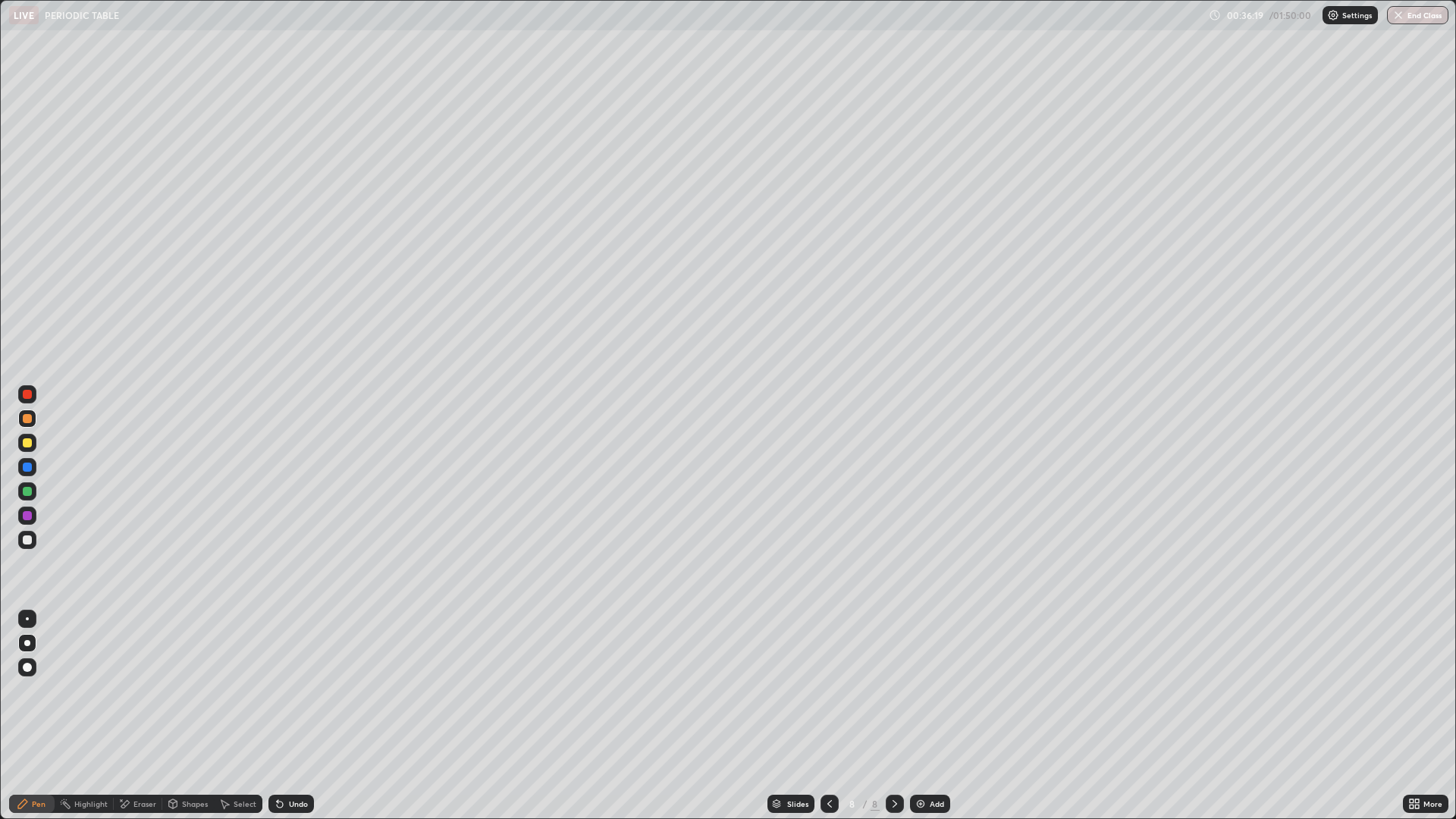
click at [136, 716] on div "Eraser" at bounding box center [138, 804] width 48 height 19
click at [38, 716] on div "Pen" at bounding box center [38, 804] width 14 height 8
click at [829, 716] on icon at bounding box center [830, 804] width 12 height 12
click at [894, 716] on icon at bounding box center [895, 804] width 12 height 12
click at [831, 716] on icon at bounding box center [830, 804] width 12 height 12
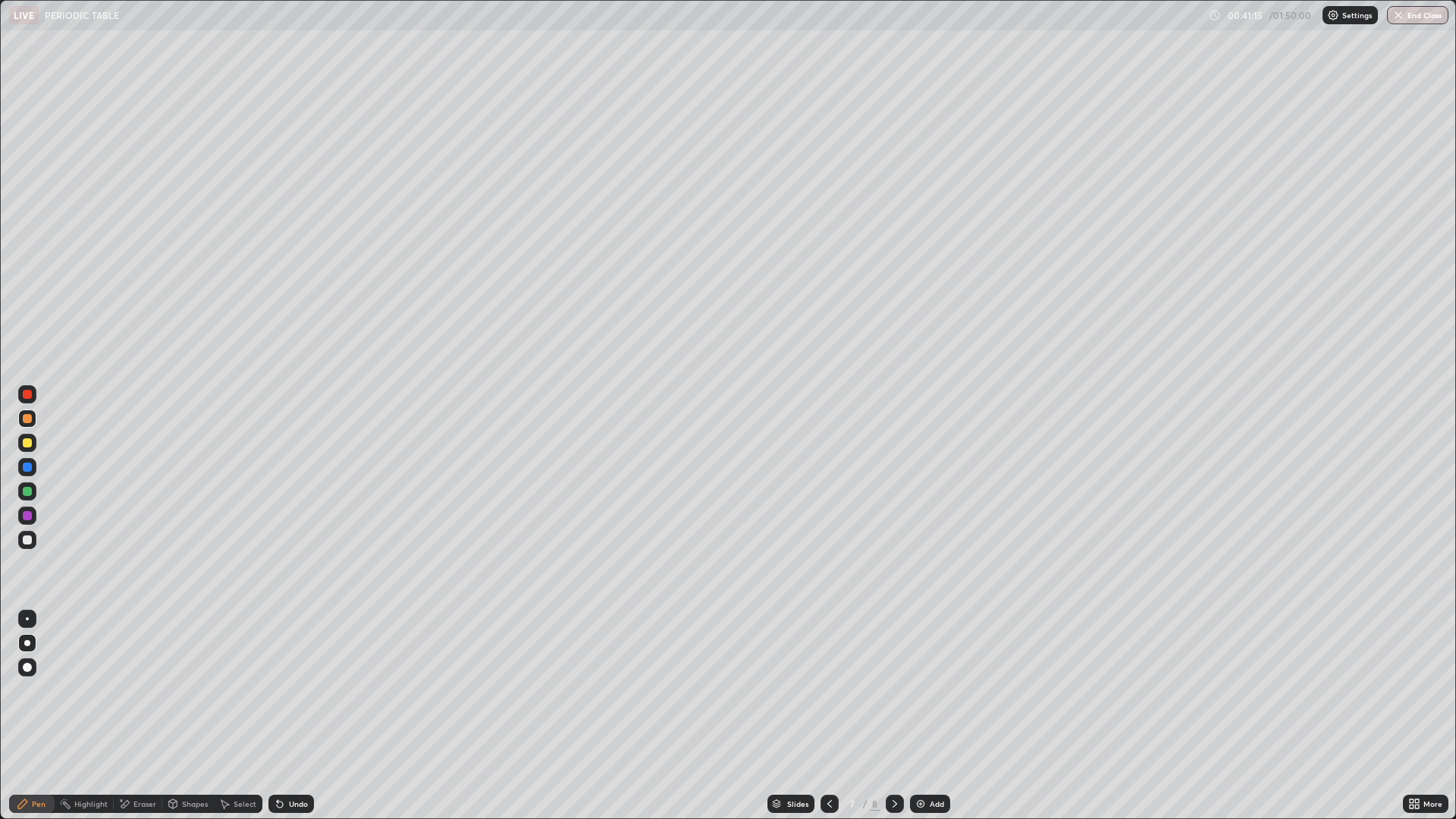
click at [895, 716] on icon at bounding box center [895, 804] width 12 height 12
click at [938, 716] on div "Add" at bounding box center [937, 804] width 15 height 8
click at [33, 485] on div at bounding box center [28, 492] width 19 height 19
click at [32, 462] on div at bounding box center [28, 467] width 19 height 19
click at [293, 716] on div "Undo" at bounding box center [298, 804] width 19 height 8
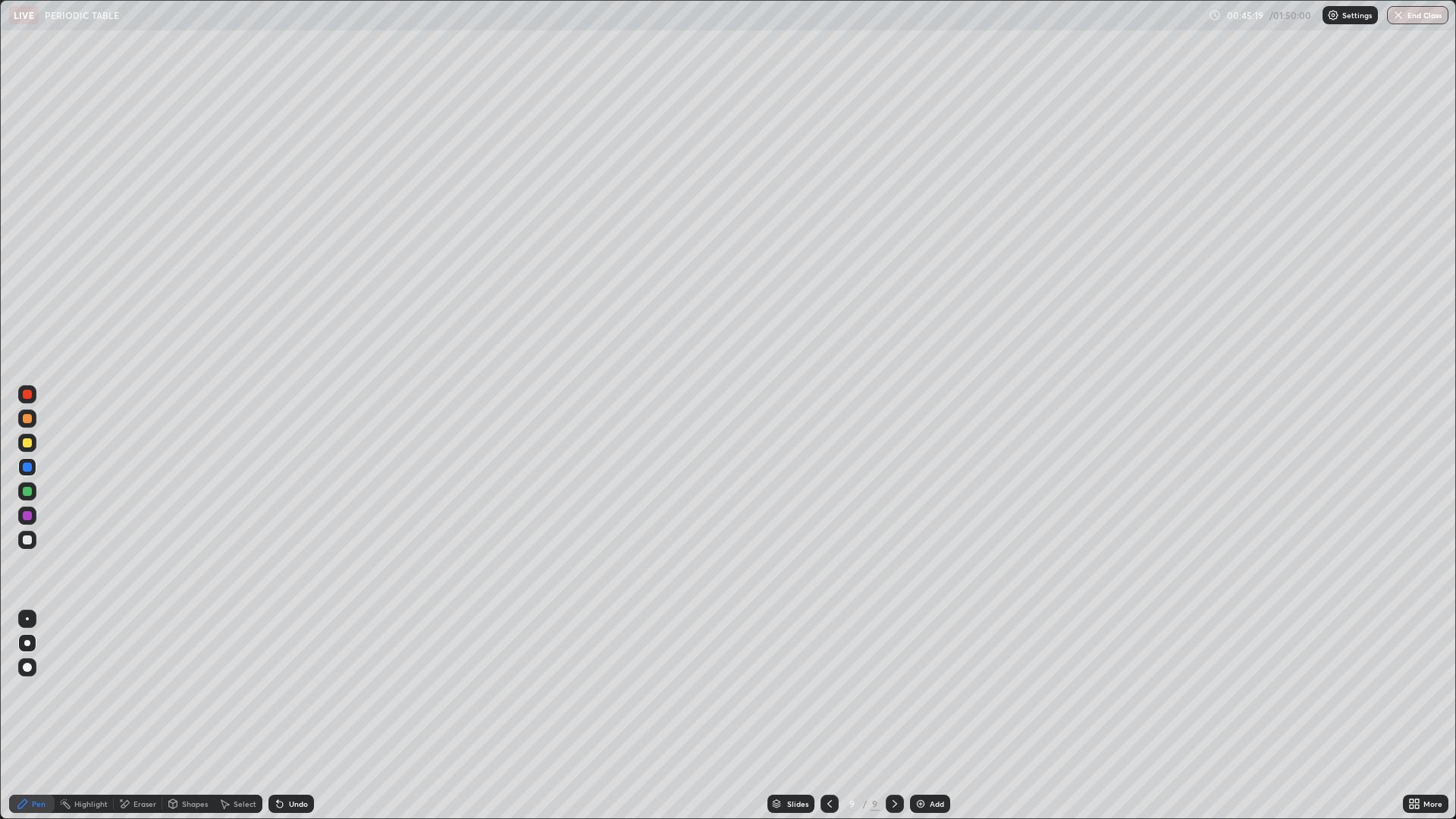
click at [29, 491] on div at bounding box center [27, 491] width 9 height 9
click at [29, 468] on div at bounding box center [27, 467] width 9 height 9
click at [29, 402] on div at bounding box center [28, 394] width 19 height 19
click at [598, 716] on div "Slides 9 / 9 Add" at bounding box center [858, 803] width 1089 height 30
click at [596, 716] on div "Slides 9 / 9 Add" at bounding box center [858, 803] width 1089 height 30
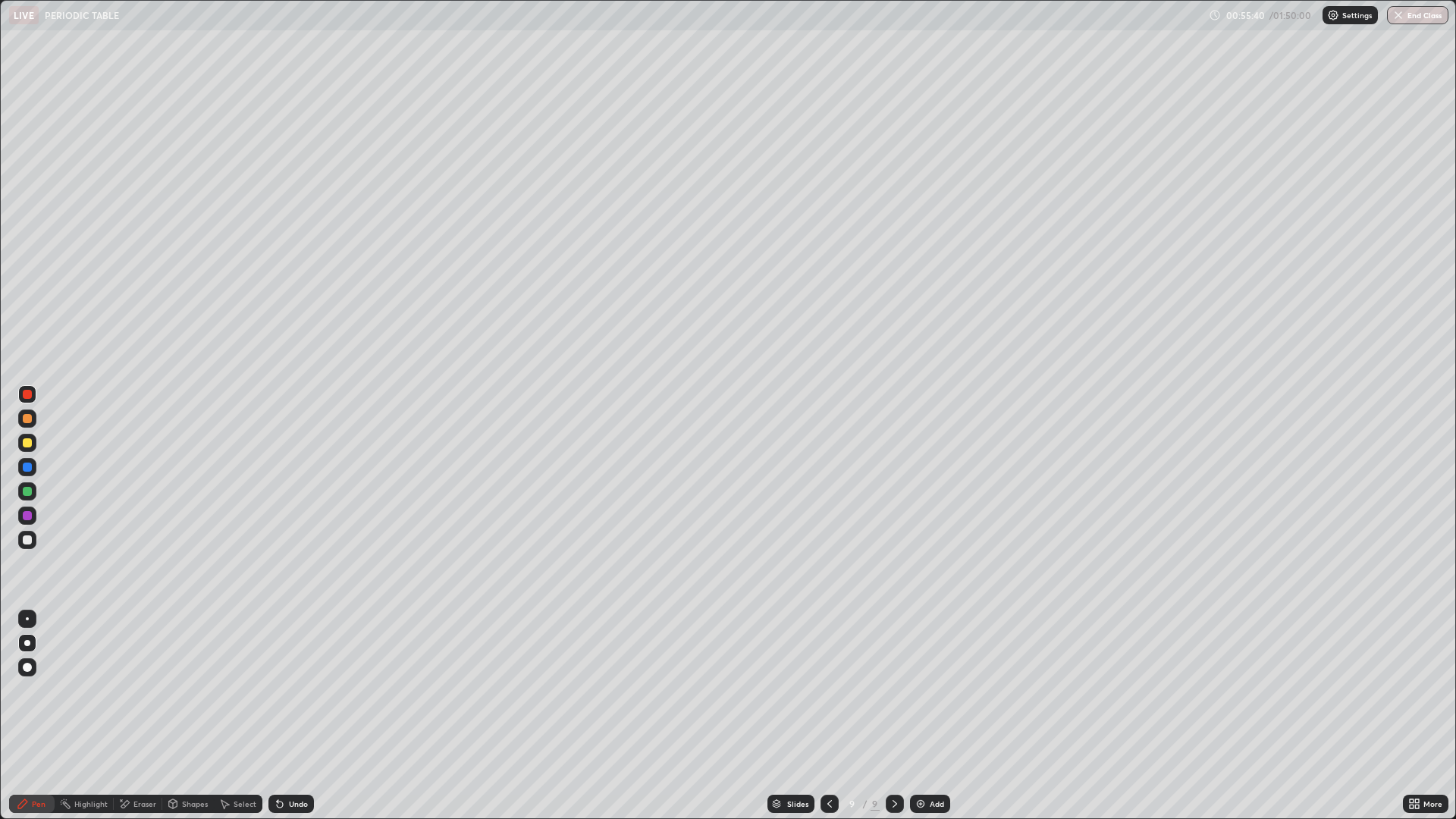
click at [925, 716] on img at bounding box center [921, 804] width 12 height 12
click at [30, 469] on div at bounding box center [27, 467] width 9 height 9
click at [24, 470] on div at bounding box center [27, 467] width 9 height 9
click at [24, 420] on div at bounding box center [27, 418] width 9 height 9
click at [29, 493] on div at bounding box center [27, 491] width 9 height 9
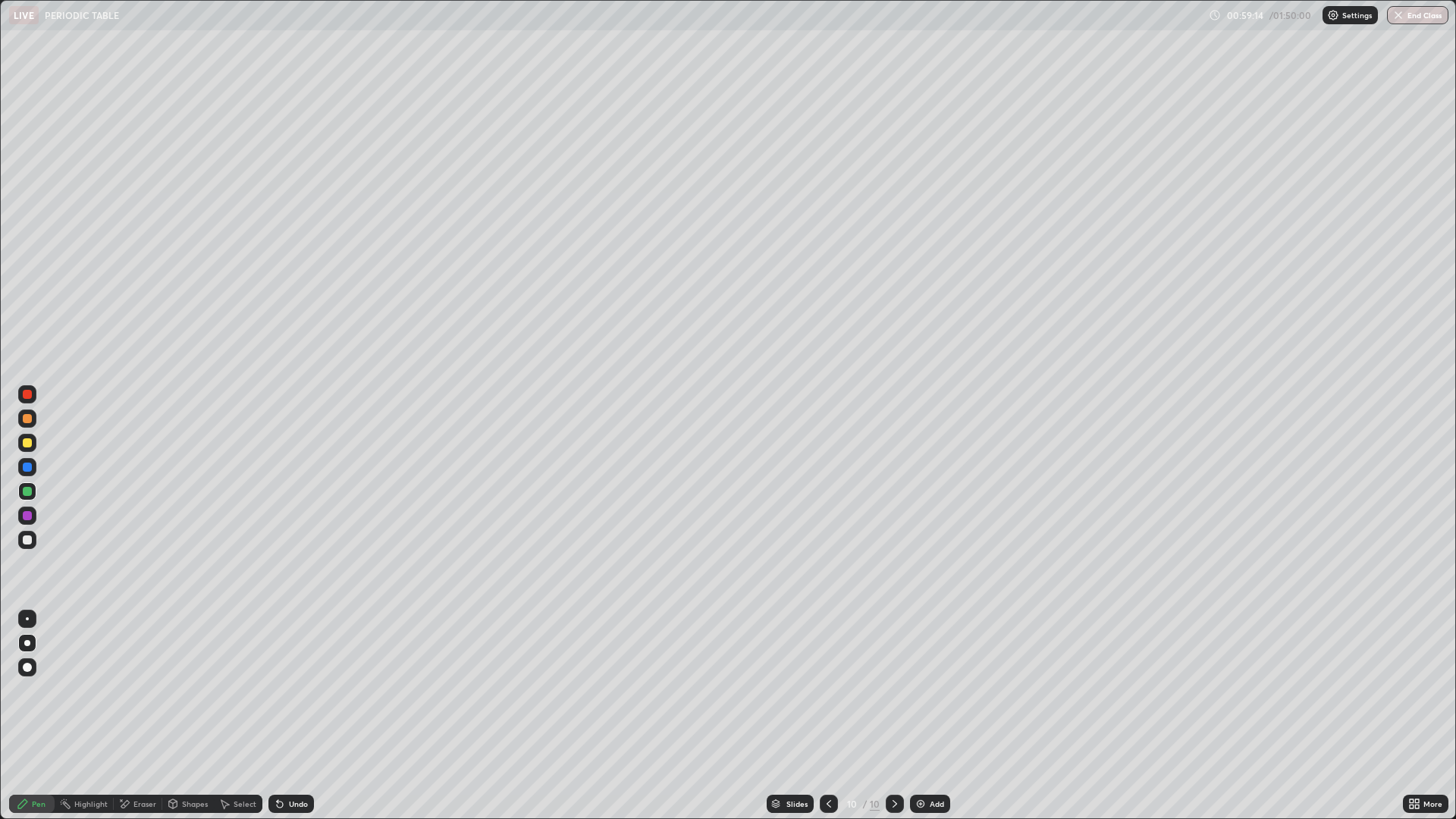
click at [831, 716] on div at bounding box center [829, 804] width 19 height 19
click at [895, 716] on icon at bounding box center [895, 804] width 5 height 8
click at [927, 716] on div "Add" at bounding box center [930, 804] width 40 height 19
click at [19, 417] on div at bounding box center [28, 419] width 19 height 19
click at [23, 446] on div at bounding box center [28, 442] width 19 height 19
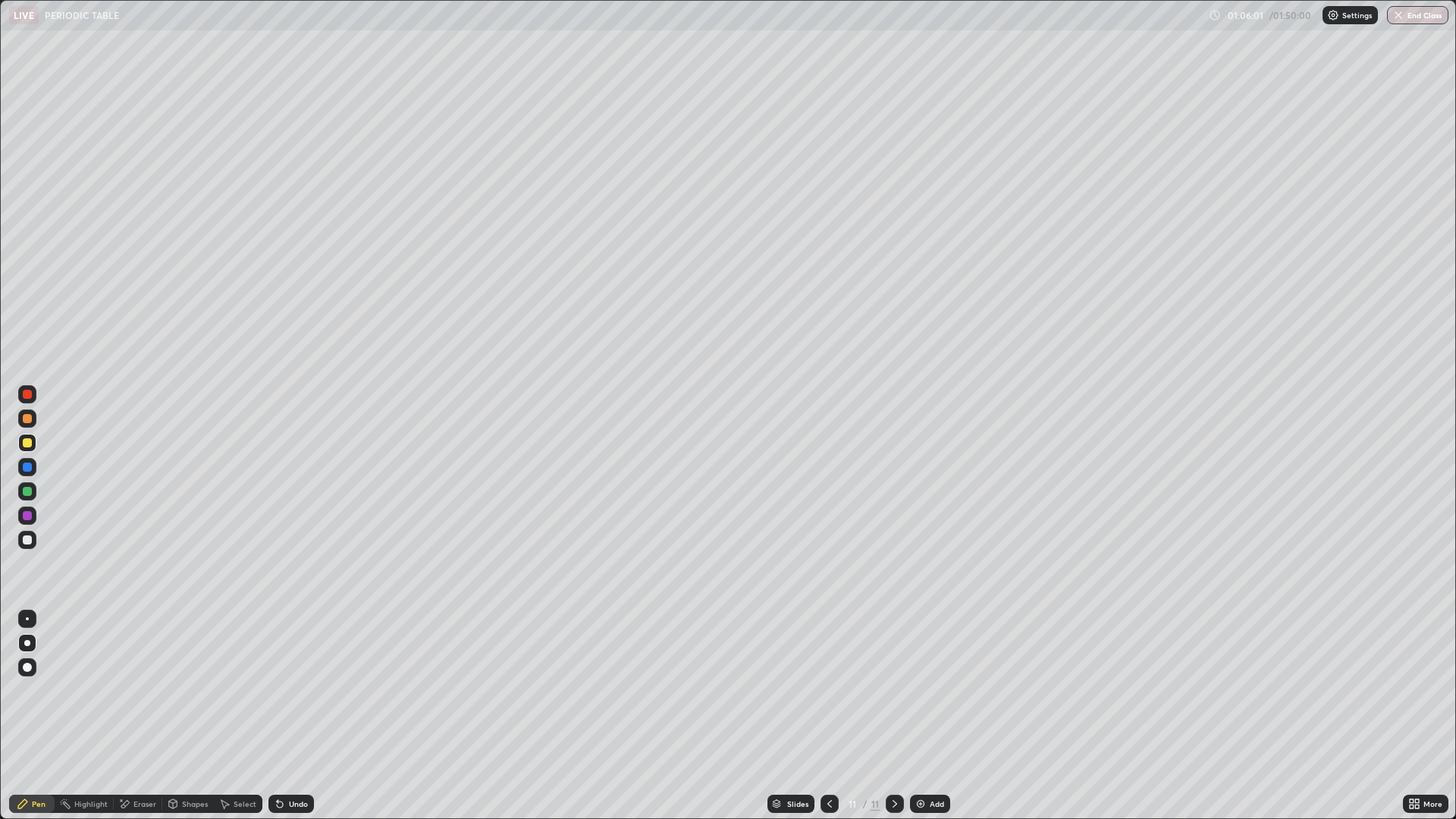
click at [933, 716] on div "Add" at bounding box center [930, 804] width 40 height 19
click at [298, 716] on div "Undo" at bounding box center [298, 804] width 19 height 8
click at [297, 716] on div "Undo" at bounding box center [298, 804] width 19 height 8
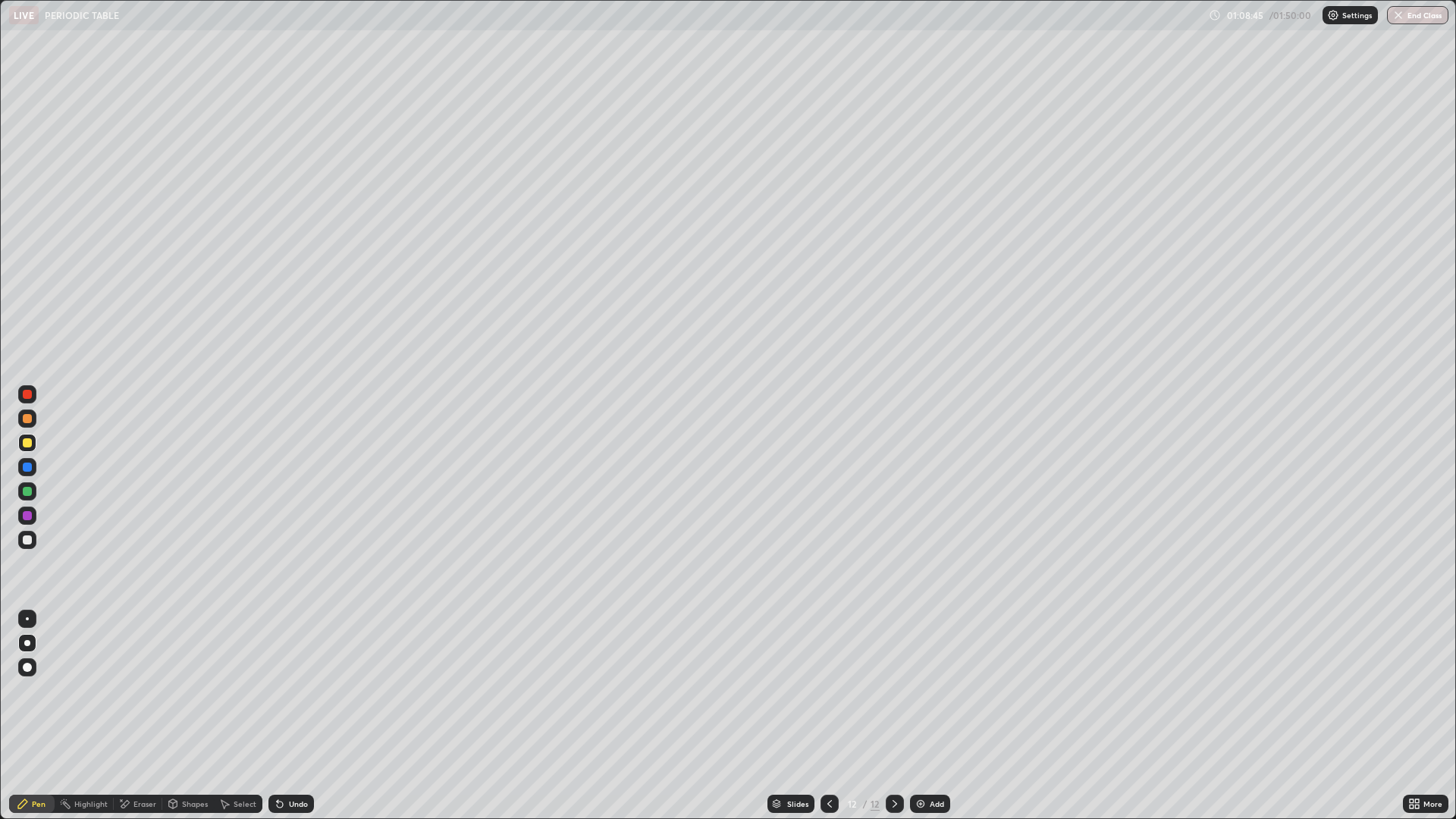
click at [294, 716] on div "Undo" at bounding box center [298, 804] width 19 height 8
click at [283, 716] on icon at bounding box center [280, 804] width 12 height 12
click at [289, 716] on div "Undo" at bounding box center [298, 804] width 19 height 8
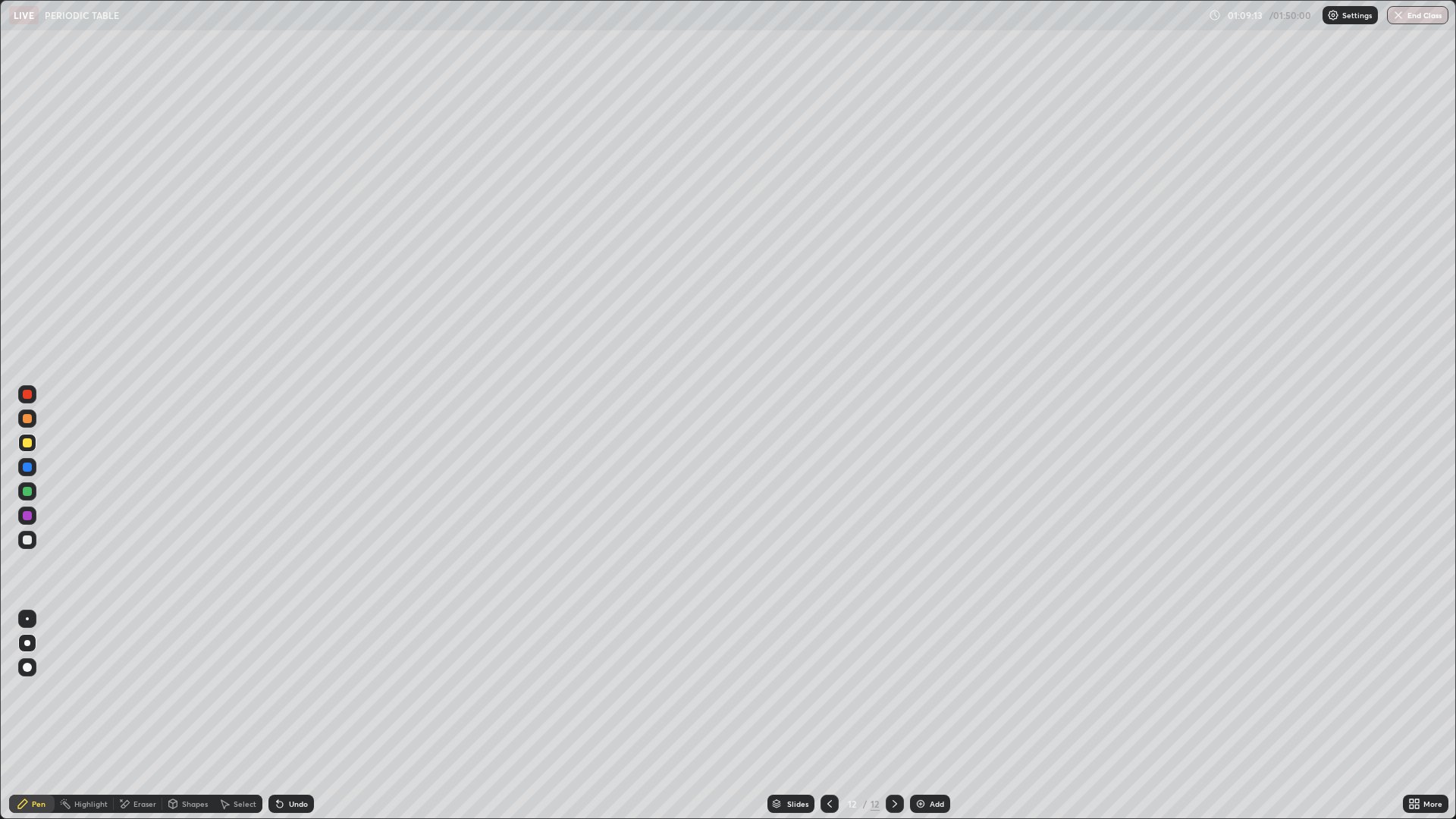
click at [33, 468] on div at bounding box center [28, 467] width 19 height 19
click at [785, 716] on div "Slides" at bounding box center [791, 804] width 47 height 19
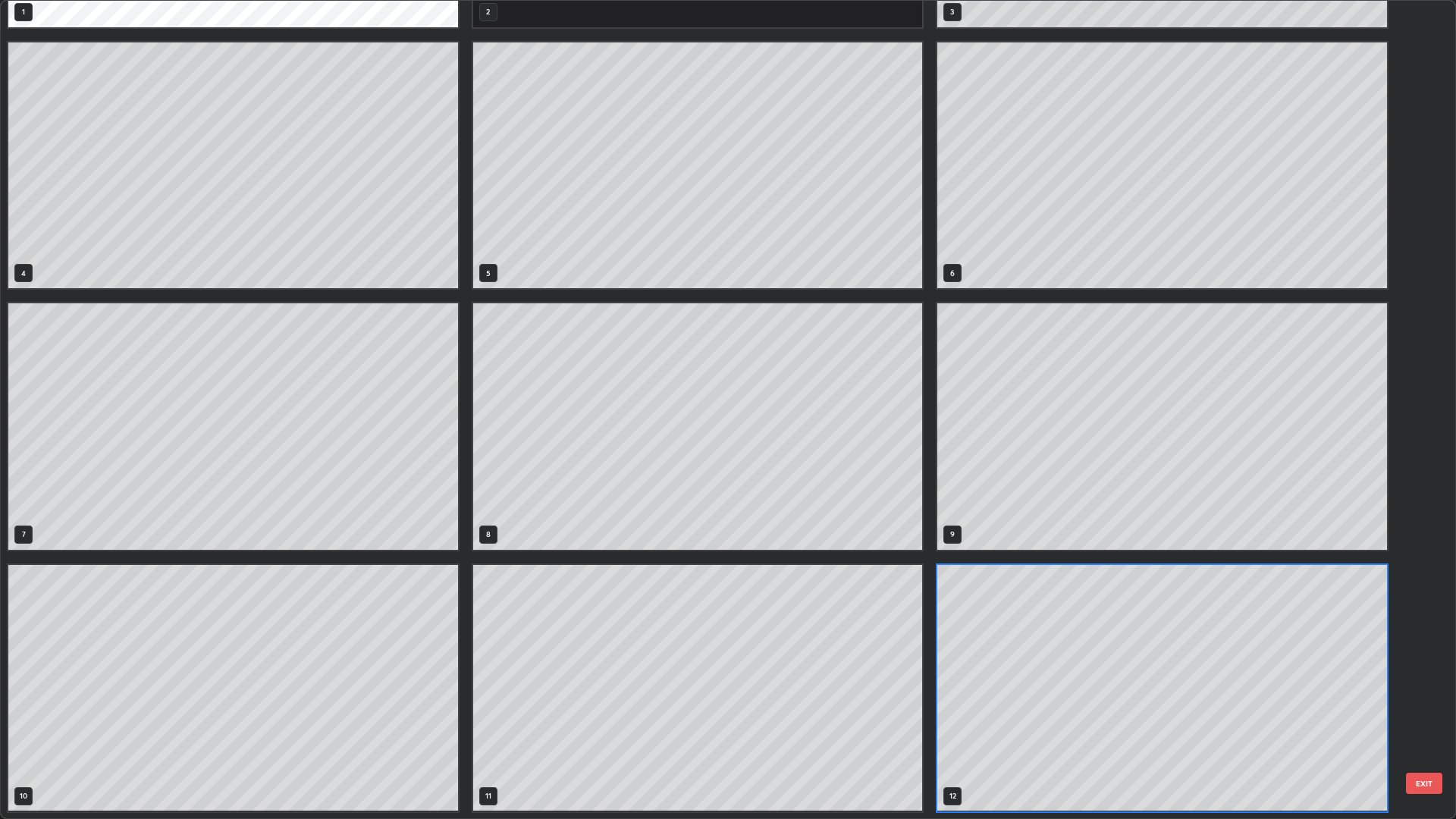
scroll to position [813, 1447]
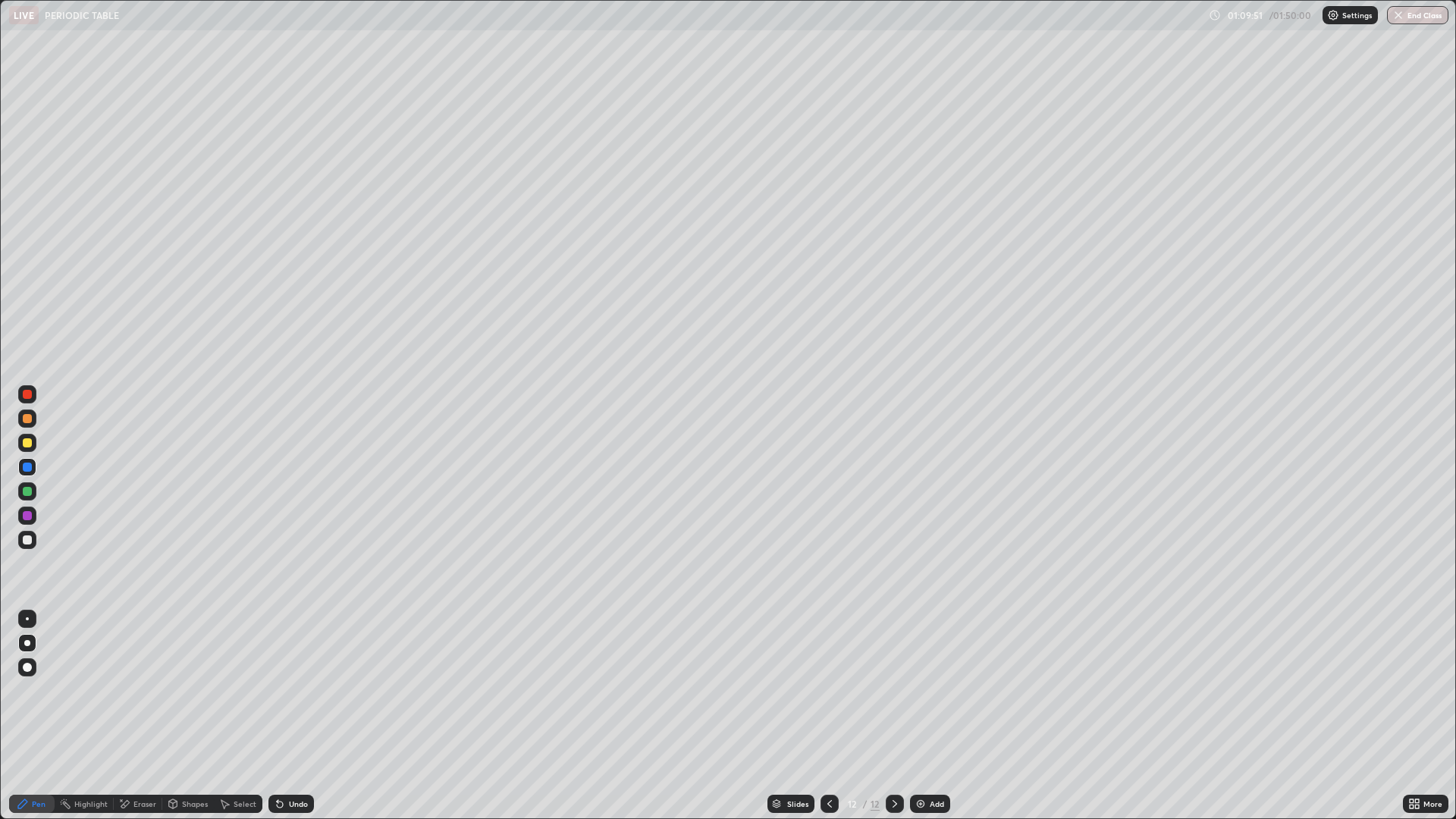
click at [33, 439] on div at bounding box center [28, 442] width 19 height 19
click at [24, 418] on div at bounding box center [27, 418] width 9 height 9
click at [940, 716] on div "Add" at bounding box center [937, 804] width 15 height 8
click at [23, 443] on div at bounding box center [27, 442] width 9 height 9
click at [27, 418] on div at bounding box center [27, 418] width 9 height 9
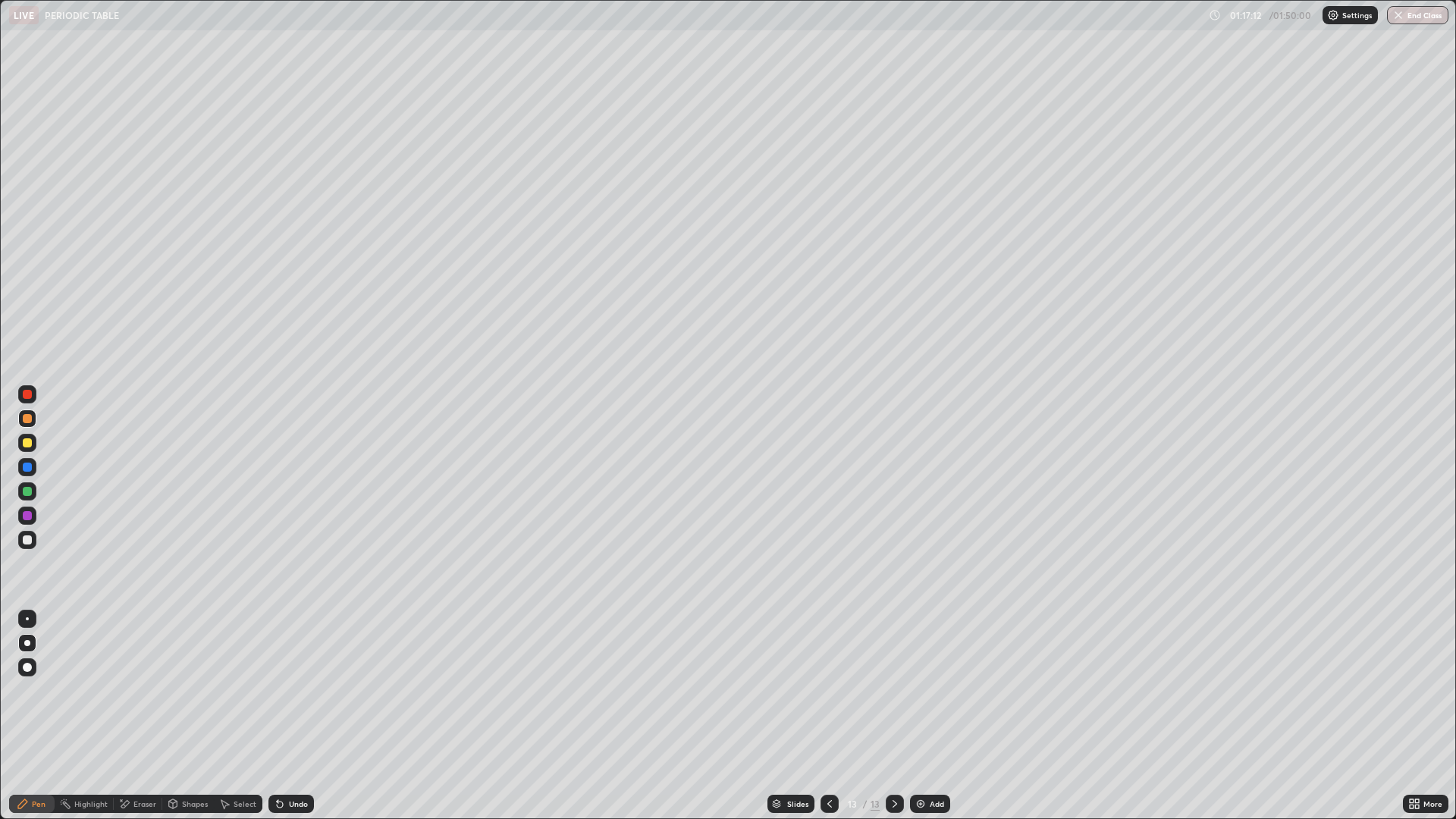
click at [294, 716] on div "Undo" at bounding box center [291, 804] width 45 height 19
click at [924, 716] on img at bounding box center [921, 804] width 12 height 12
click at [827, 716] on icon at bounding box center [830, 804] width 12 height 12
click at [931, 716] on div "Add" at bounding box center [937, 804] width 15 height 8
click at [27, 440] on div at bounding box center [27, 442] width 9 height 9
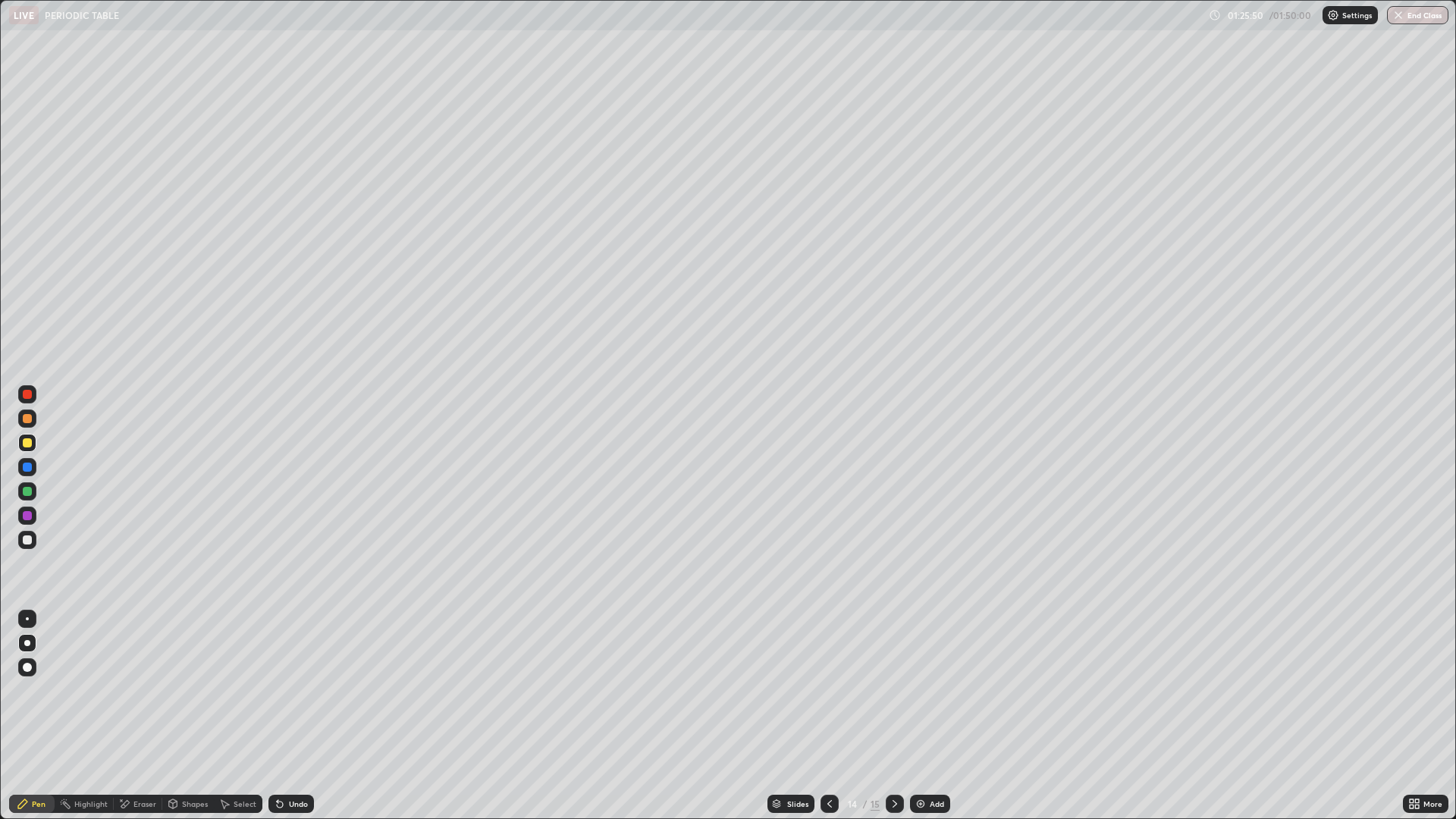
click at [29, 421] on div at bounding box center [27, 418] width 9 height 9
click at [29, 398] on div at bounding box center [27, 394] width 9 height 9
click at [28, 467] on div at bounding box center [27, 467] width 9 height 9
click at [29, 415] on div at bounding box center [27, 418] width 9 height 9
click at [925, 716] on img at bounding box center [921, 804] width 12 height 12
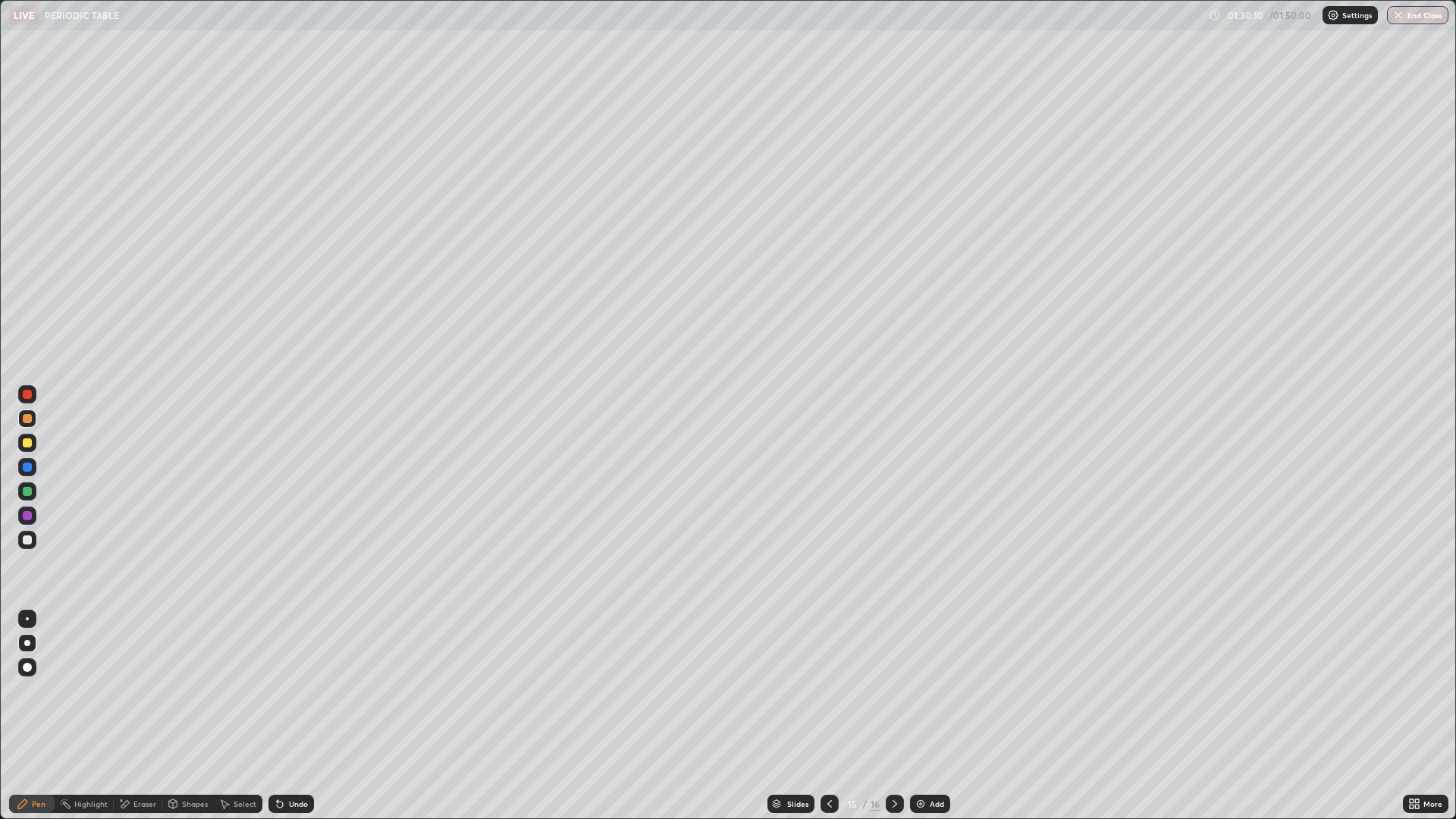
click at [829, 716] on icon at bounding box center [830, 804] width 12 height 12
click at [894, 716] on icon at bounding box center [895, 804] width 12 height 12
click at [831, 716] on icon at bounding box center [830, 804] width 12 height 12
click at [29, 469] on div at bounding box center [27, 467] width 9 height 9
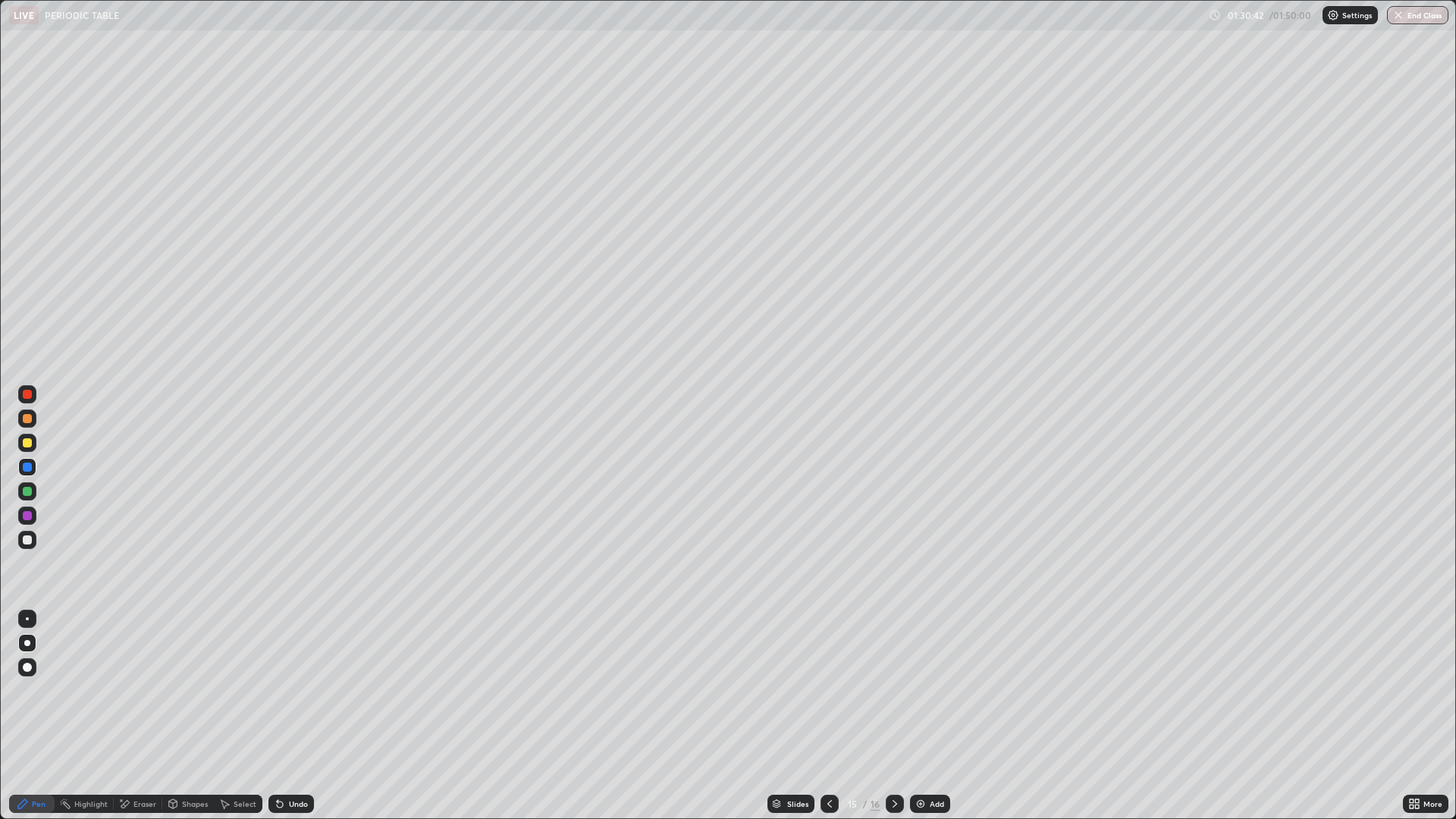
click at [295, 716] on div "Undo" at bounding box center [298, 804] width 19 height 8
click at [297, 716] on div "Undo" at bounding box center [298, 804] width 19 height 8
click at [294, 716] on div "Undo" at bounding box center [298, 804] width 19 height 8
click at [283, 716] on icon at bounding box center [280, 804] width 12 height 12
click at [284, 716] on div "Undo" at bounding box center [291, 804] width 45 height 19
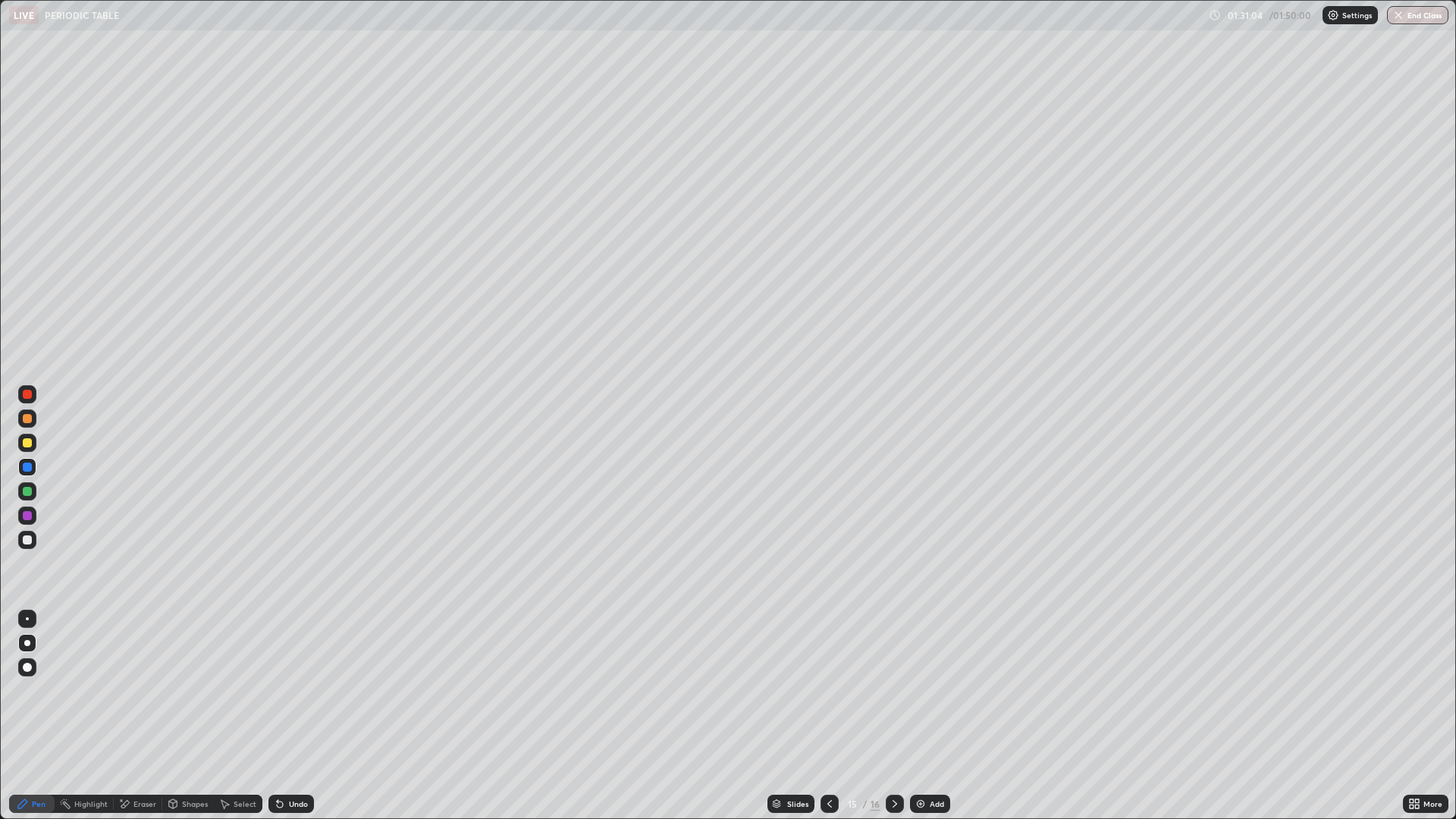
click at [284, 716] on icon at bounding box center [280, 804] width 12 height 12
click at [286, 716] on div "Undo" at bounding box center [291, 804] width 45 height 19
click at [894, 716] on icon at bounding box center [895, 804] width 12 height 12
click at [829, 716] on div at bounding box center [830, 804] width 19 height 19
click at [889, 716] on div at bounding box center [895, 804] width 19 height 19
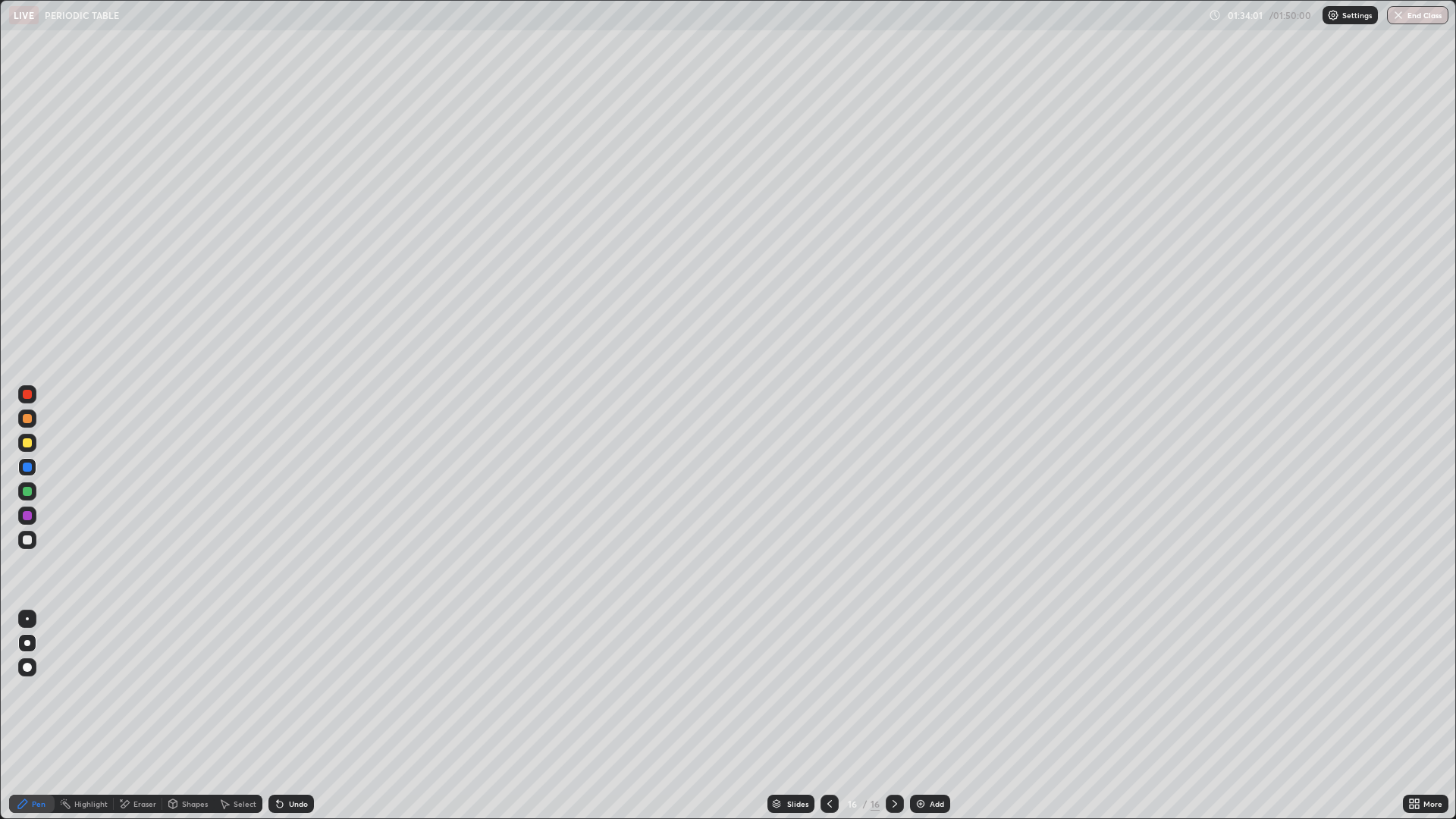
click at [24, 445] on div at bounding box center [27, 442] width 9 height 9
click at [29, 420] on div at bounding box center [27, 418] width 9 height 9
click at [932, 716] on div "Add" at bounding box center [930, 804] width 40 height 19
click at [292, 716] on div "Undo" at bounding box center [298, 804] width 19 height 8
click at [290, 716] on div "Undo" at bounding box center [298, 804] width 19 height 8
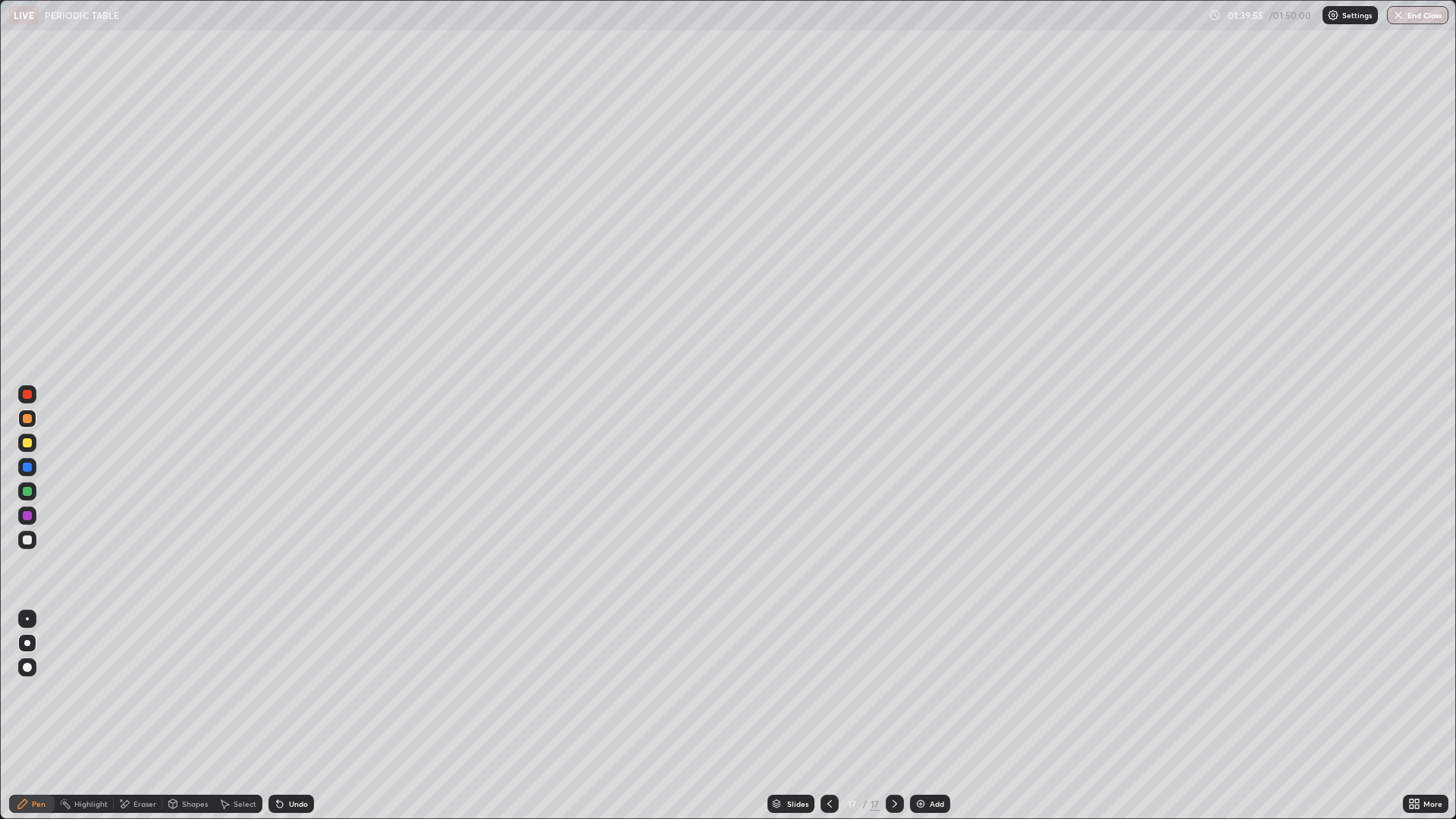
click at [283, 716] on icon at bounding box center [280, 804] width 12 height 12
click at [28, 523] on div at bounding box center [28, 515] width 19 height 19
click at [26, 446] on div at bounding box center [27, 442] width 9 height 9
click at [286, 716] on div "Undo" at bounding box center [291, 804] width 45 height 19
click at [289, 716] on div "Undo" at bounding box center [298, 804] width 19 height 8
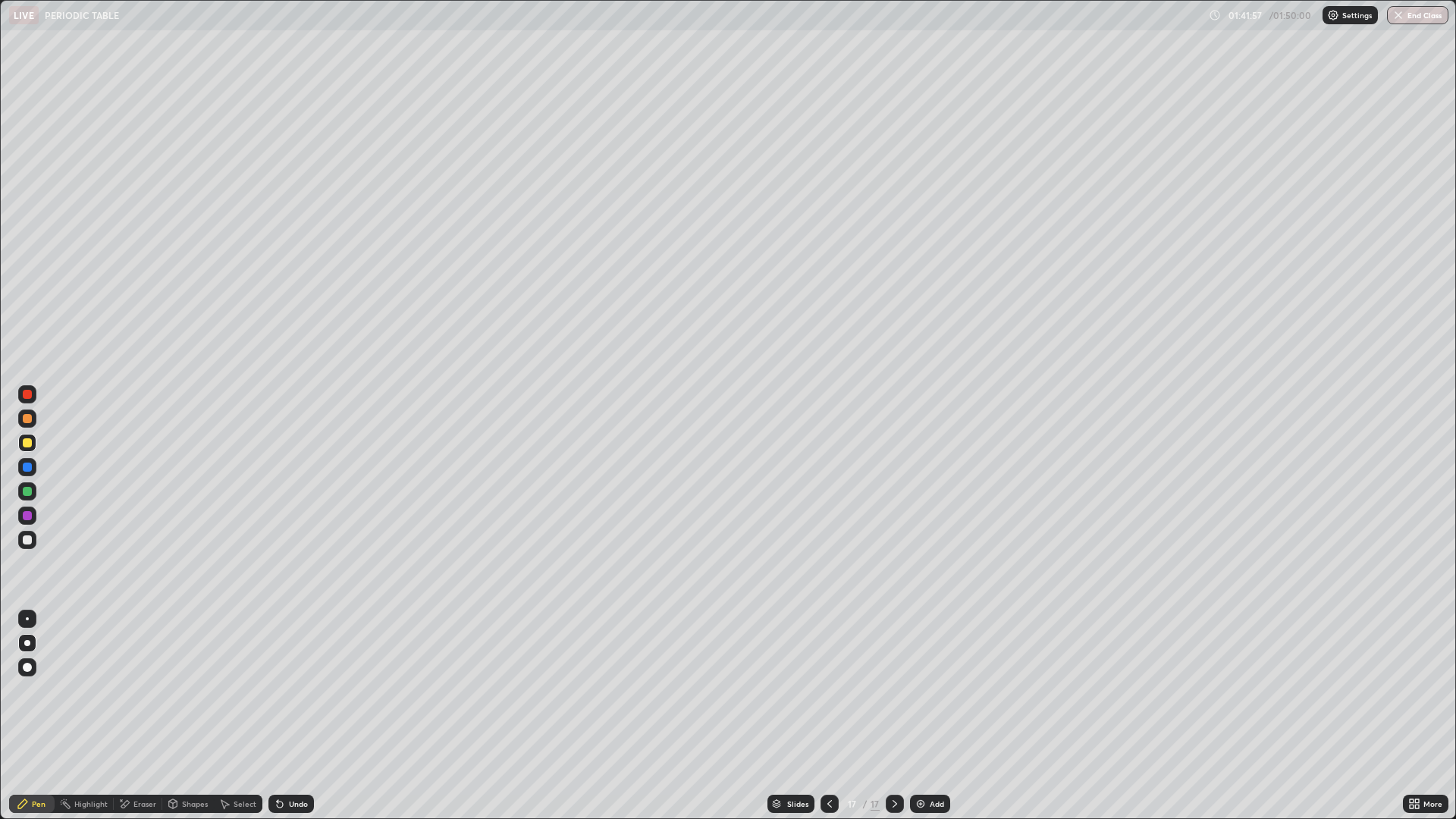
click at [289, 716] on div "Undo" at bounding box center [298, 804] width 19 height 8
click at [29, 494] on div at bounding box center [27, 491] width 9 height 9
click at [799, 716] on div "Slides" at bounding box center [798, 804] width 22 height 8
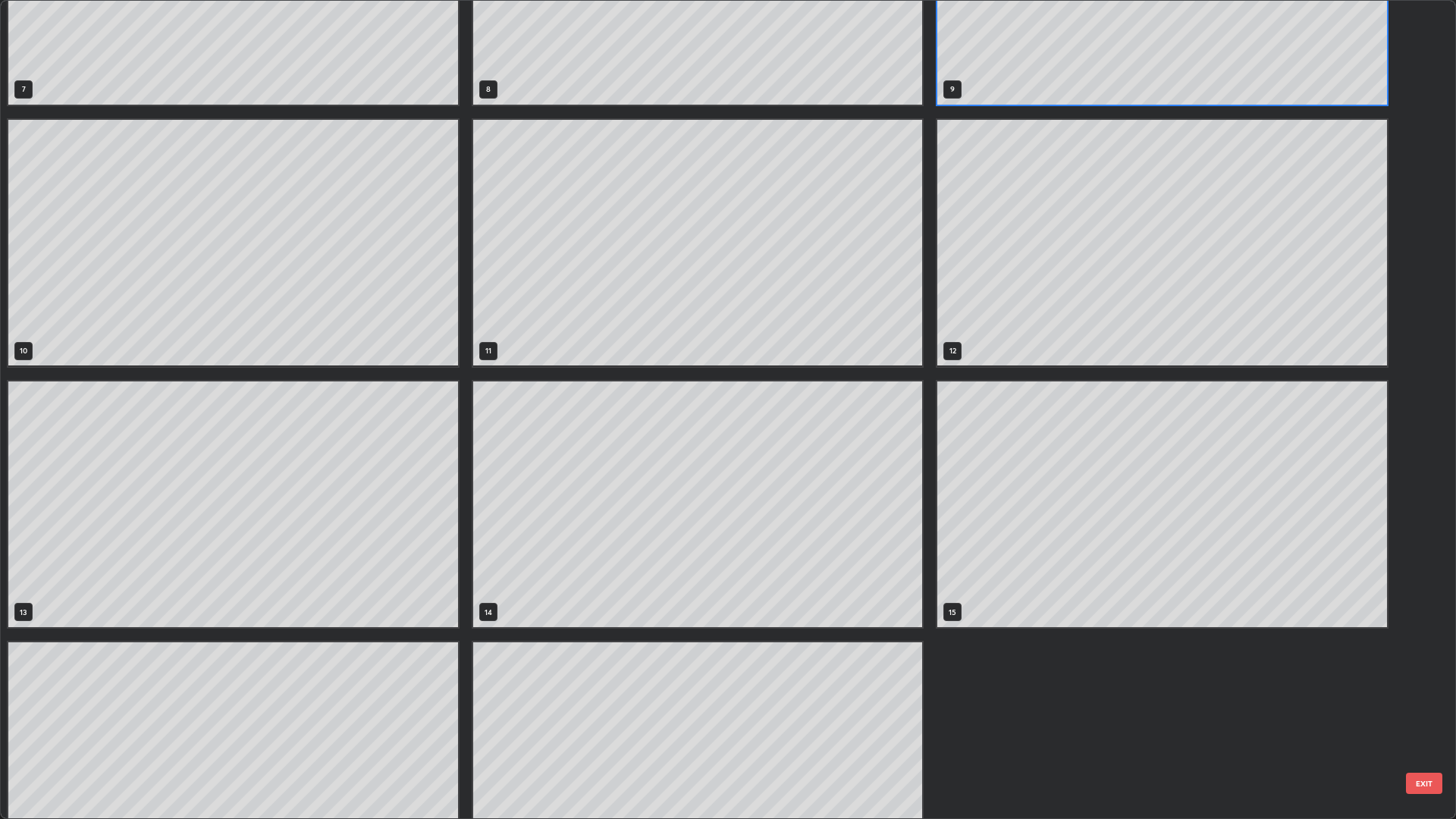
scroll to position [751, 0]
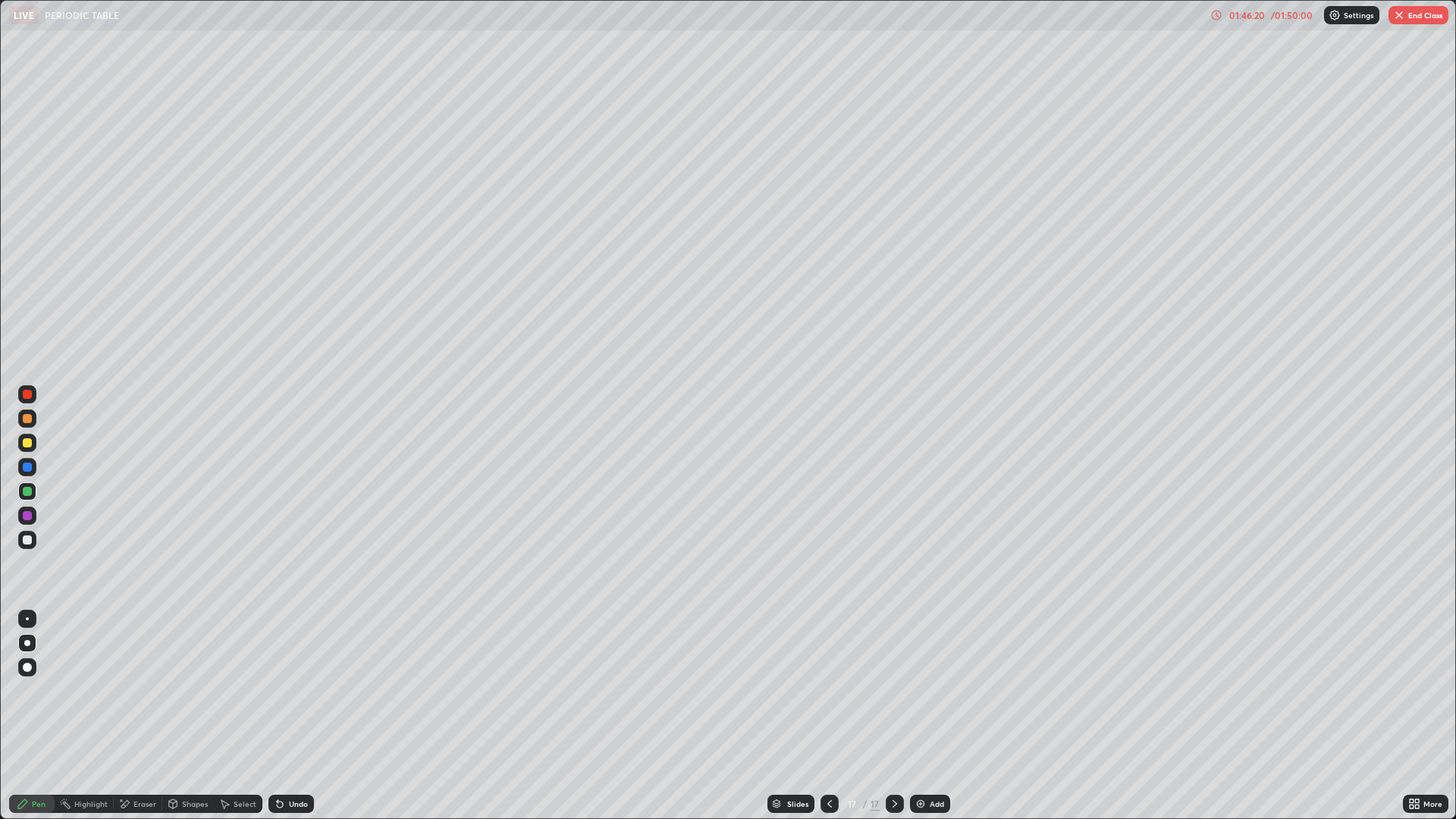
click at [283, 716] on div "Undo" at bounding box center [291, 804] width 45 height 19
click at [287, 716] on div "Undo" at bounding box center [291, 804] width 45 height 19
click at [291, 716] on div "Undo" at bounding box center [291, 804] width 45 height 19
click at [294, 716] on div "Undo" at bounding box center [291, 804] width 45 height 19
click at [298, 716] on div "Undo" at bounding box center [291, 804] width 45 height 19
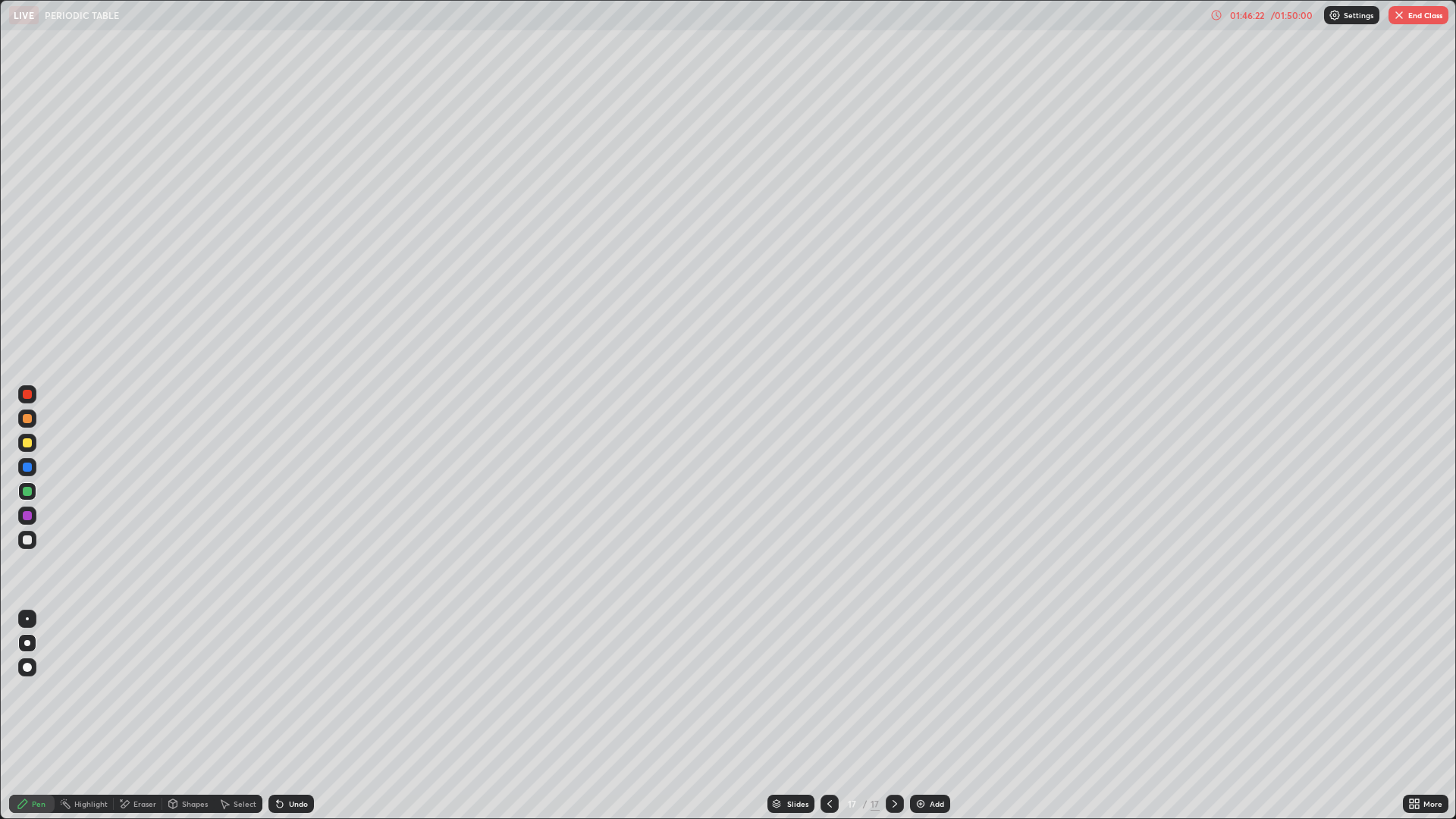
click at [301, 716] on div "Undo" at bounding box center [291, 804] width 45 height 19
click at [309, 716] on div "Undo" at bounding box center [291, 804] width 45 height 19
click at [932, 716] on div "Add" at bounding box center [937, 804] width 15 height 8
click at [25, 442] on div at bounding box center [27, 442] width 9 height 9
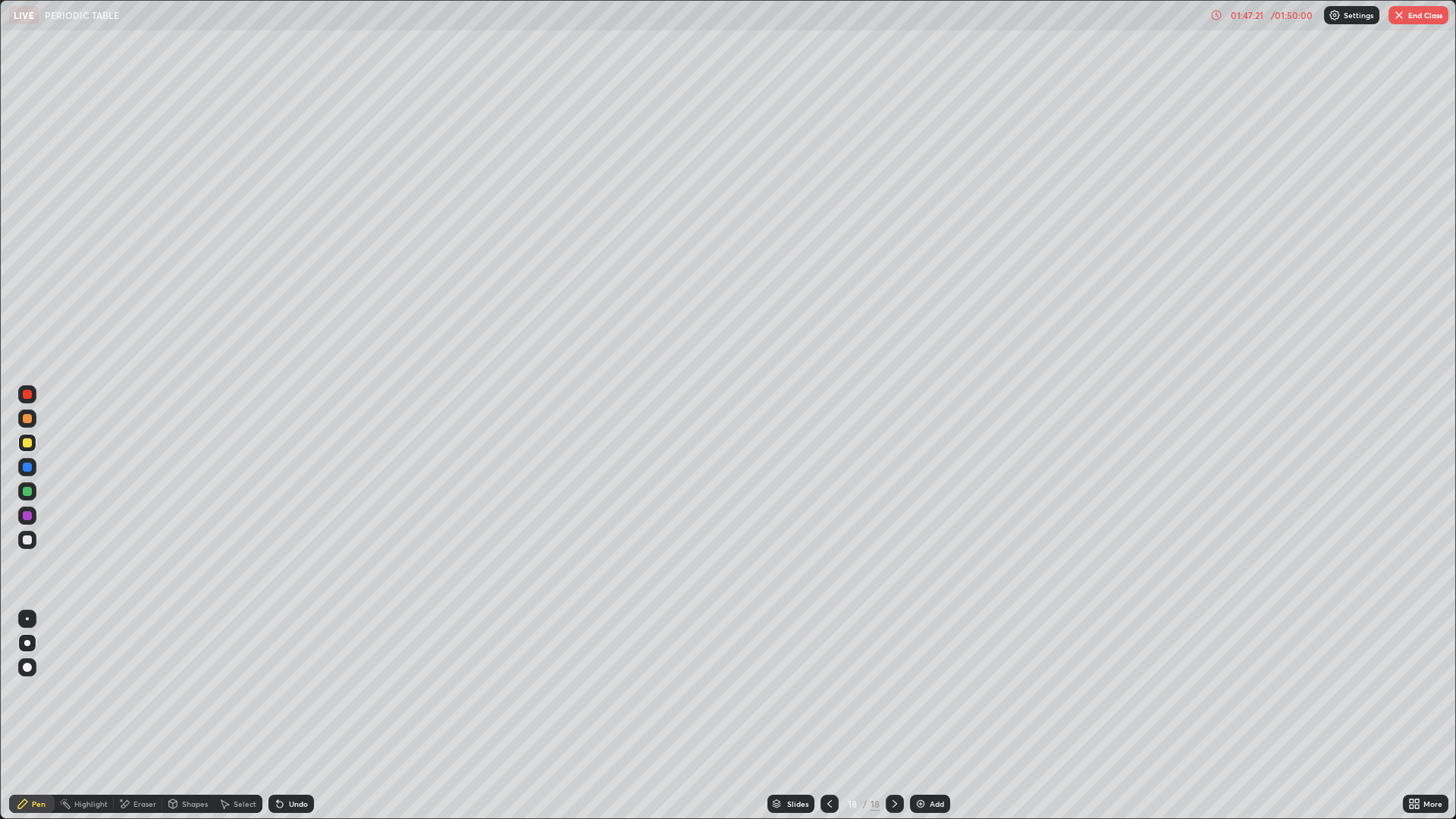
click at [28, 468] on div at bounding box center [27, 467] width 9 height 9
click at [24, 423] on div at bounding box center [28, 419] width 19 height 19
click at [279, 716] on icon at bounding box center [280, 804] width 12 height 12
click at [279, 716] on icon at bounding box center [280, 805] width 6 height 6
click at [291, 716] on div "Undo" at bounding box center [291, 804] width 45 height 19
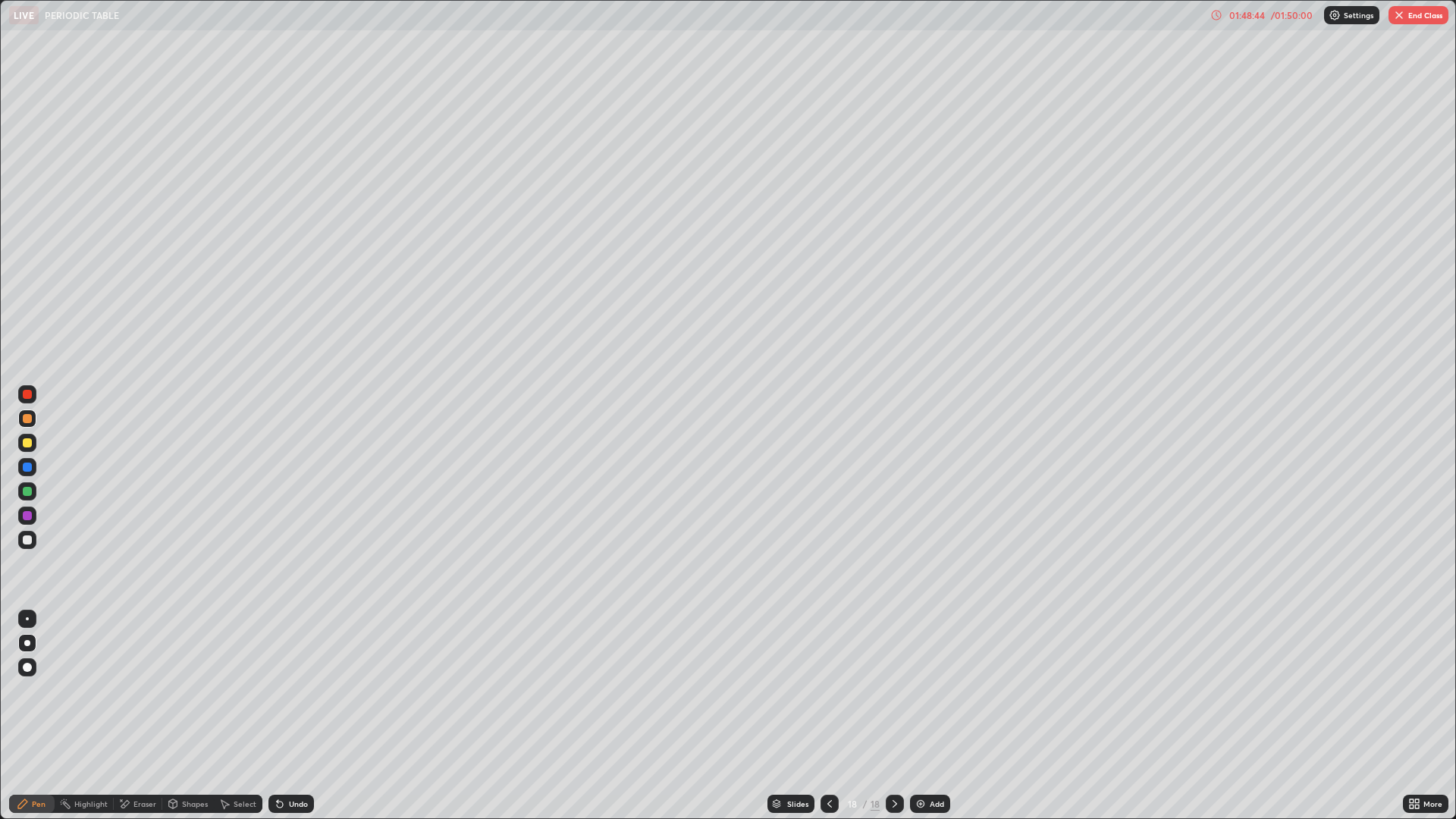
click at [292, 716] on div "Undo" at bounding box center [291, 804] width 45 height 19
click at [29, 398] on div at bounding box center [27, 394] width 9 height 9
click at [26, 419] on div at bounding box center [27, 418] width 9 height 9
click at [28, 417] on div at bounding box center [27, 418] width 9 height 9
click at [29, 394] on div at bounding box center [27, 394] width 9 height 9
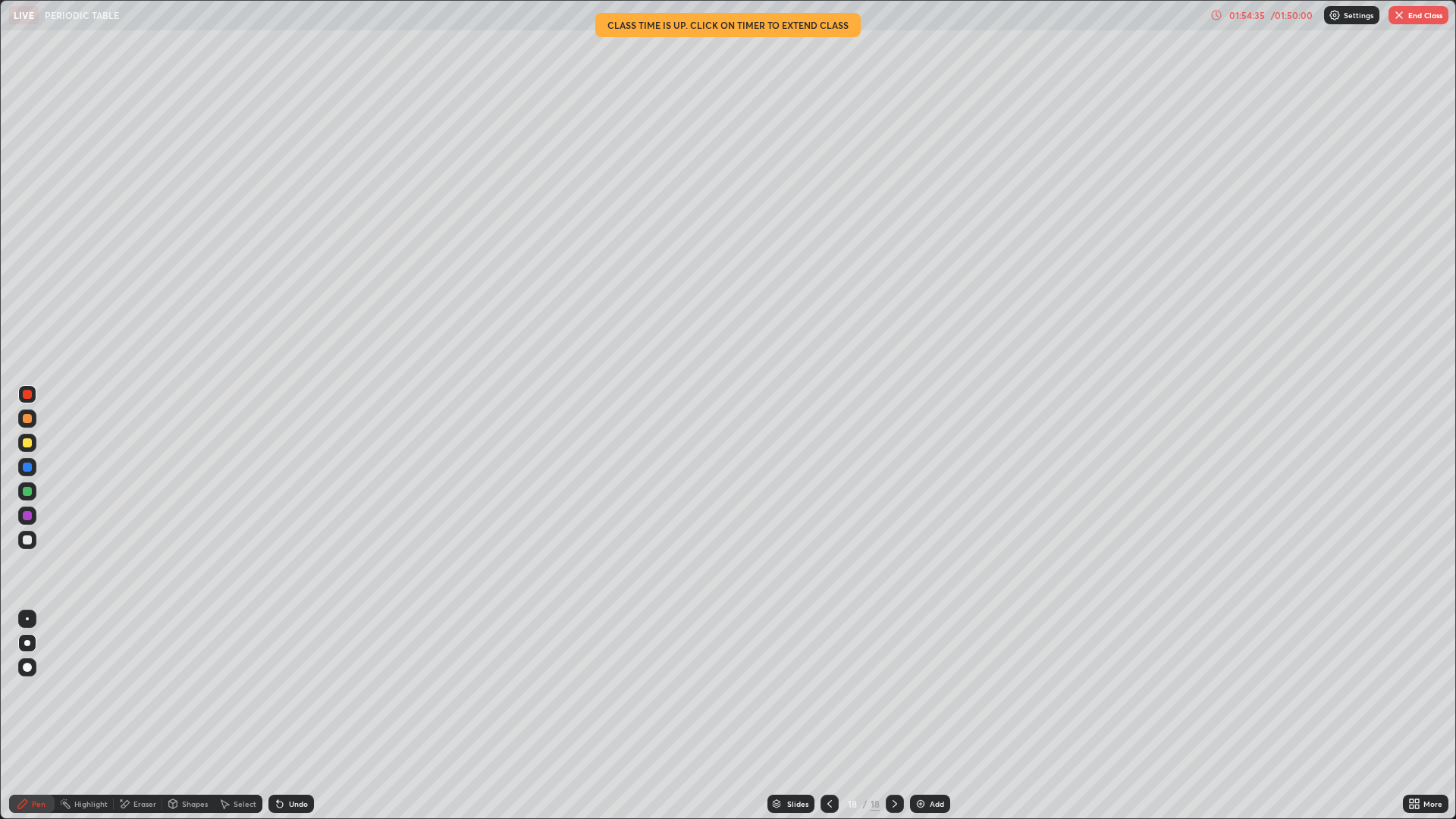
click at [25, 469] on div at bounding box center [27, 467] width 9 height 9
click at [1413, 12] on button "End Class" at bounding box center [1419, 15] width 60 height 19
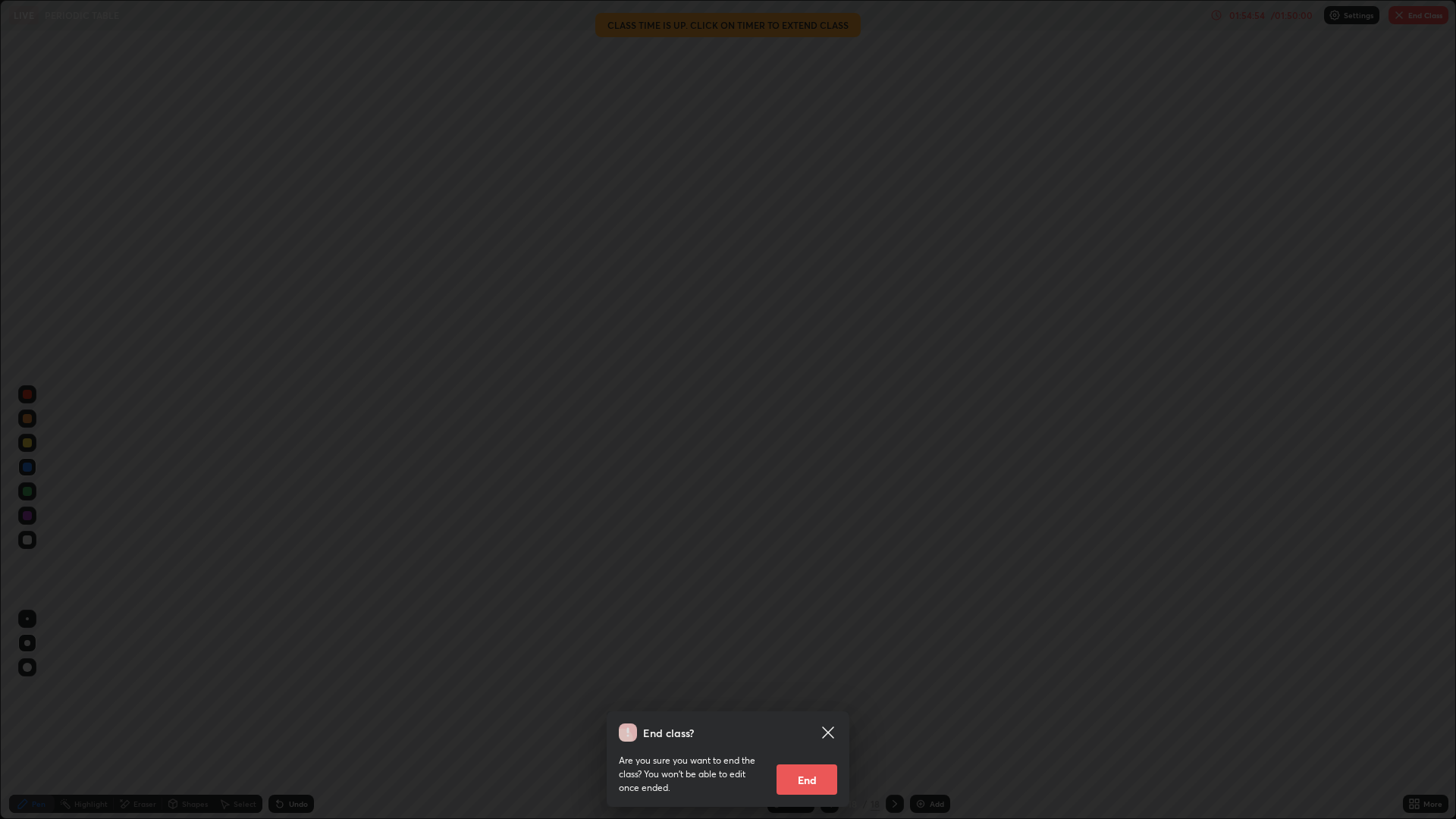
click at [815, 716] on button "End" at bounding box center [807, 780] width 61 height 30
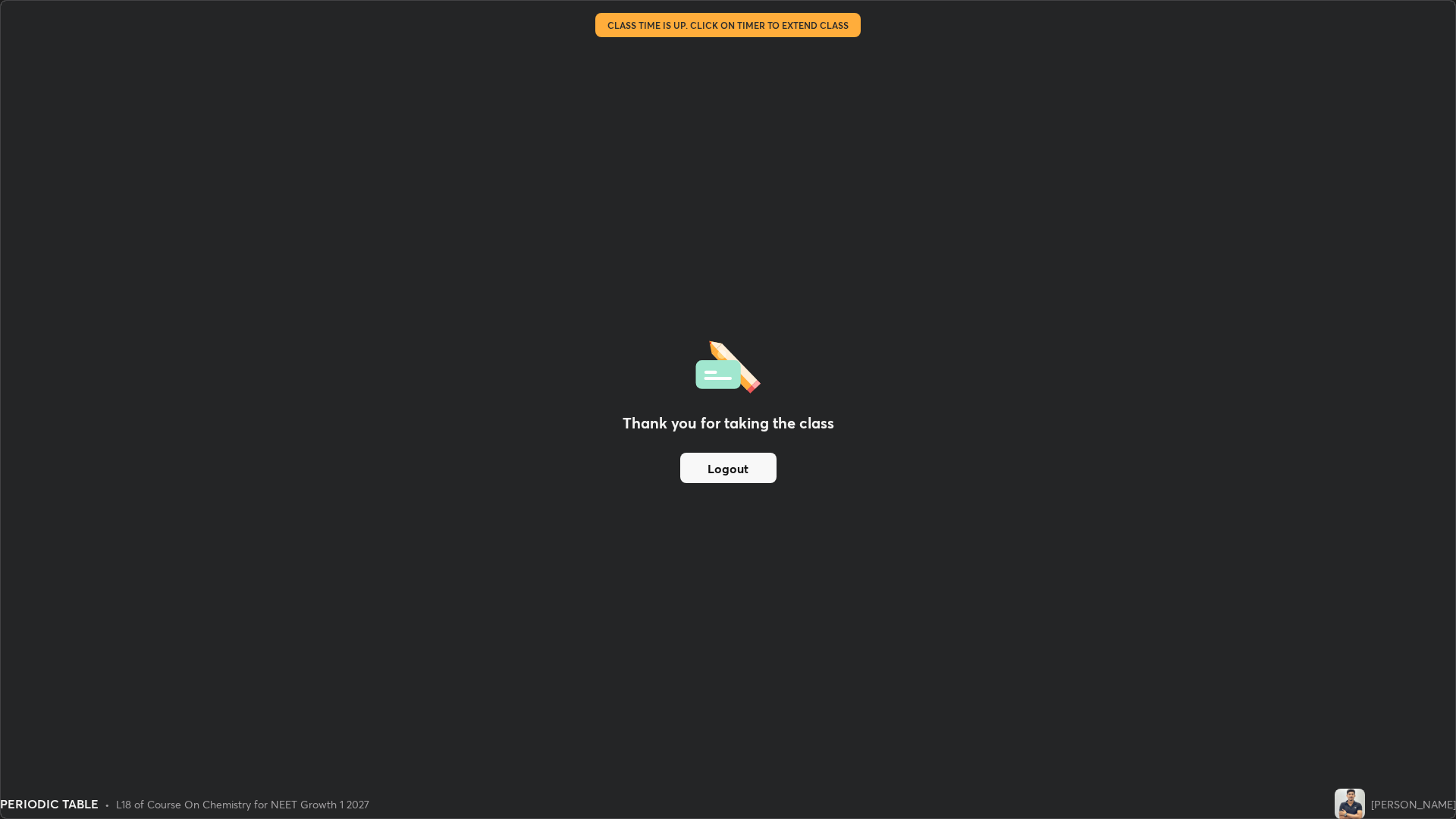
click at [723, 470] on button "Logout" at bounding box center [728, 468] width 96 height 30
click at [0, 453] on div "Thank you for taking the class Logout Setting up your live class Class time is …" at bounding box center [728, 409] width 1456 height 819
click at [0, 450] on div "Thank you for taking the class Logout Setting up your live class Class time is …" at bounding box center [728, 409] width 1456 height 819
